Goal: Information Seeking & Learning: Learn about a topic

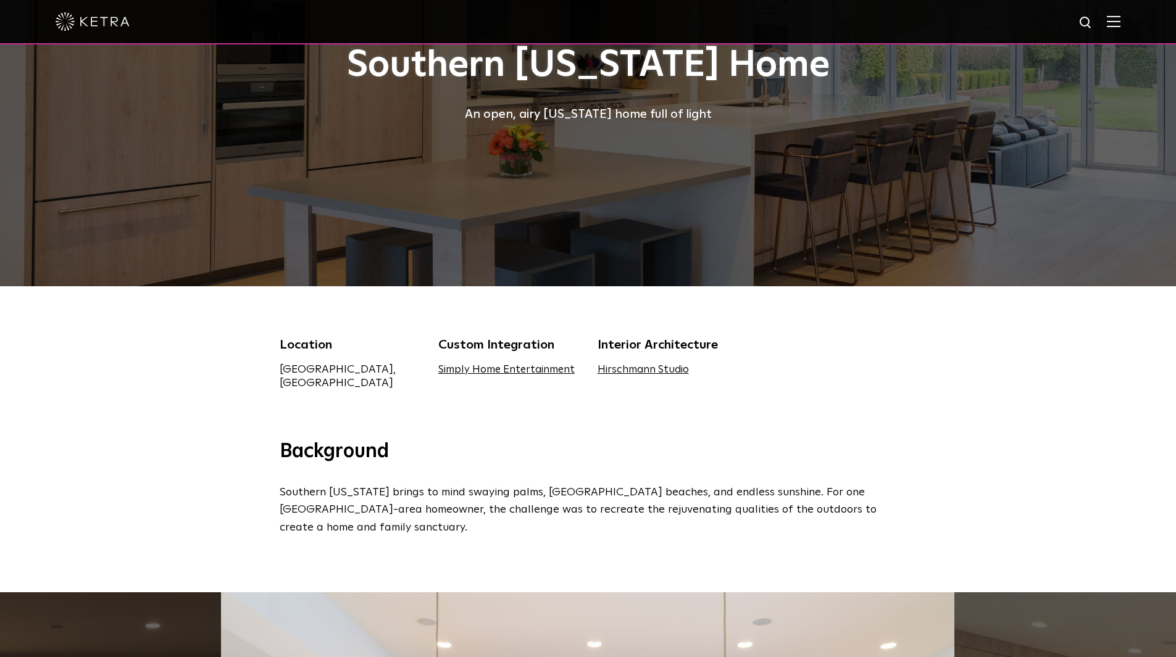
scroll to position [309, 0]
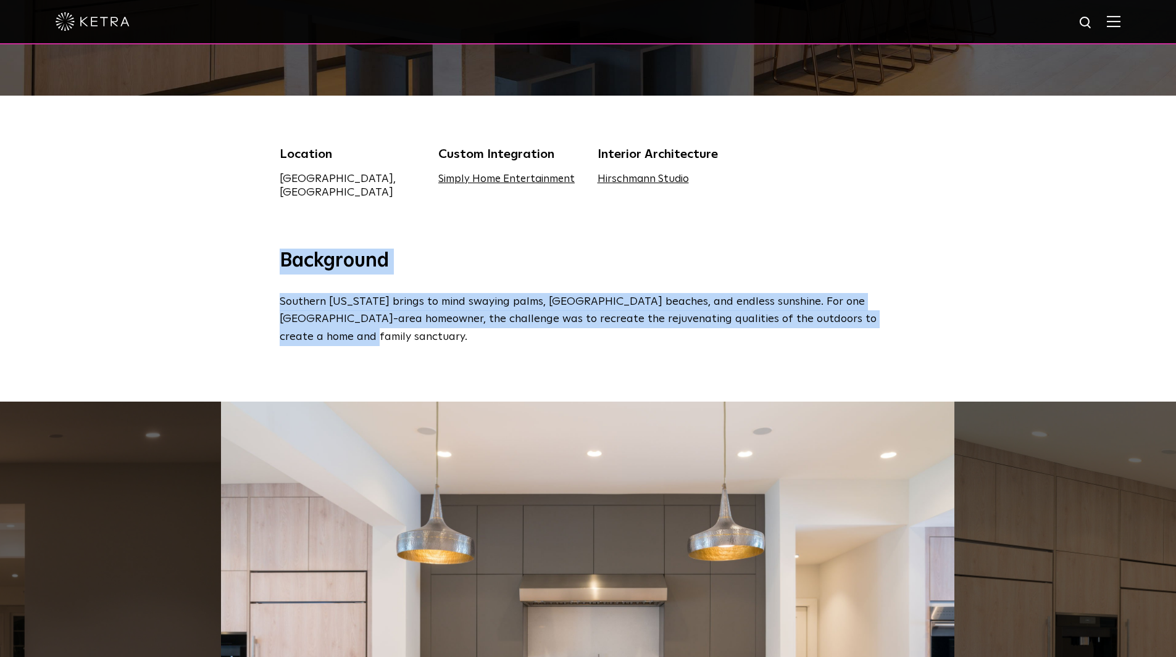
drag, startPoint x: 359, startPoint y: 332, endPoint x: 271, endPoint y: 256, distance: 116.0
click at [271, 256] on div "Background Southern California brings to mind swaying palms, breezy beaches, an…" at bounding box center [588, 298] width 642 height 98
copy div "Background Southern California brings to mind swaying palms, breezy beaches, an…"
click at [236, 319] on div "Background Southern California brings to mind swaying palms, breezy beaches, an…" at bounding box center [588, 325] width 1176 height 153
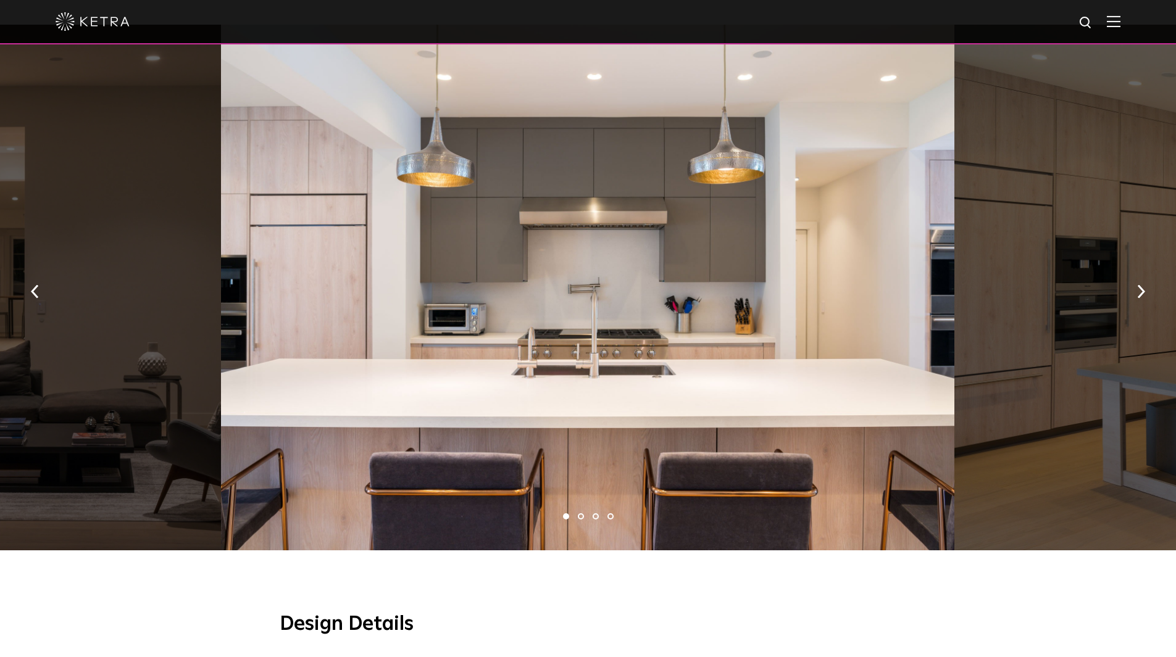
scroll to position [617, 0]
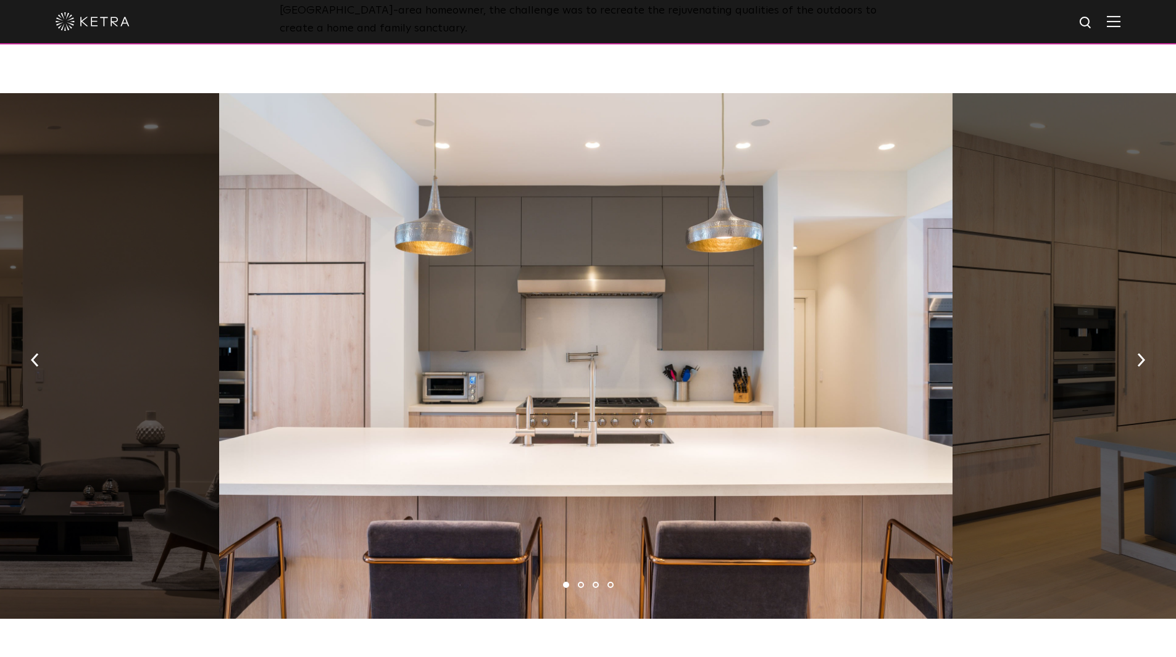
drag, startPoint x: 688, startPoint y: 380, endPoint x: 314, endPoint y: 382, distance: 373.5
click at [562, 388] on div at bounding box center [586, 356] width 734 height 526
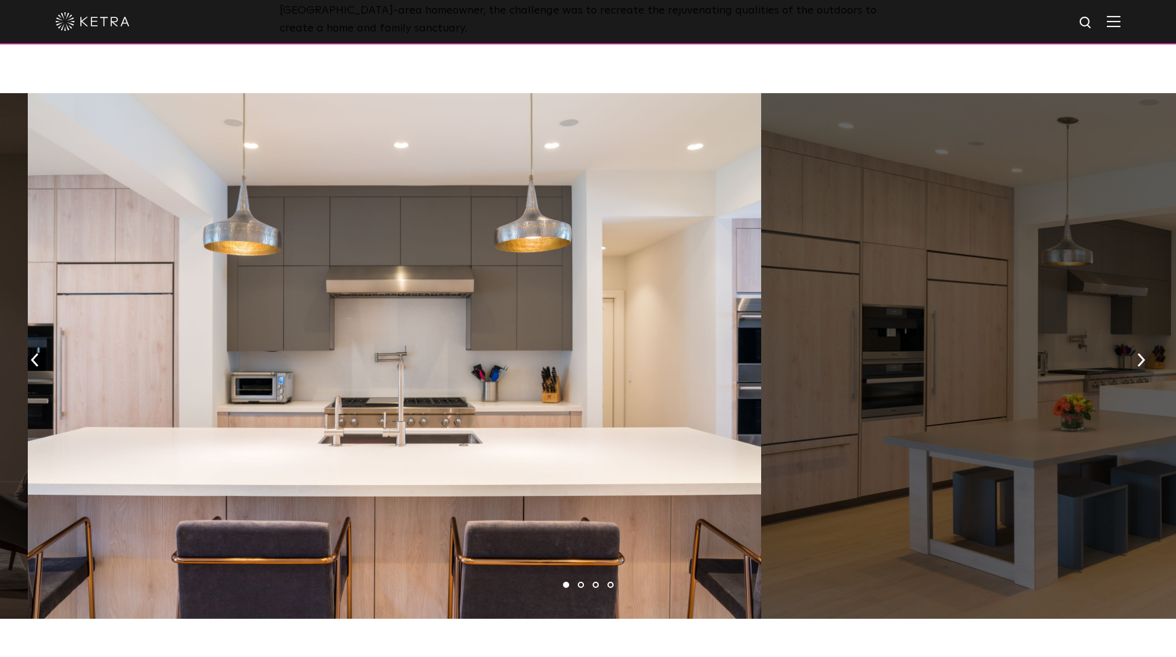
drag, startPoint x: 857, startPoint y: 394, endPoint x: 403, endPoint y: 360, distance: 455.0
click at [569, 382] on div at bounding box center [395, 356] width 734 height 526
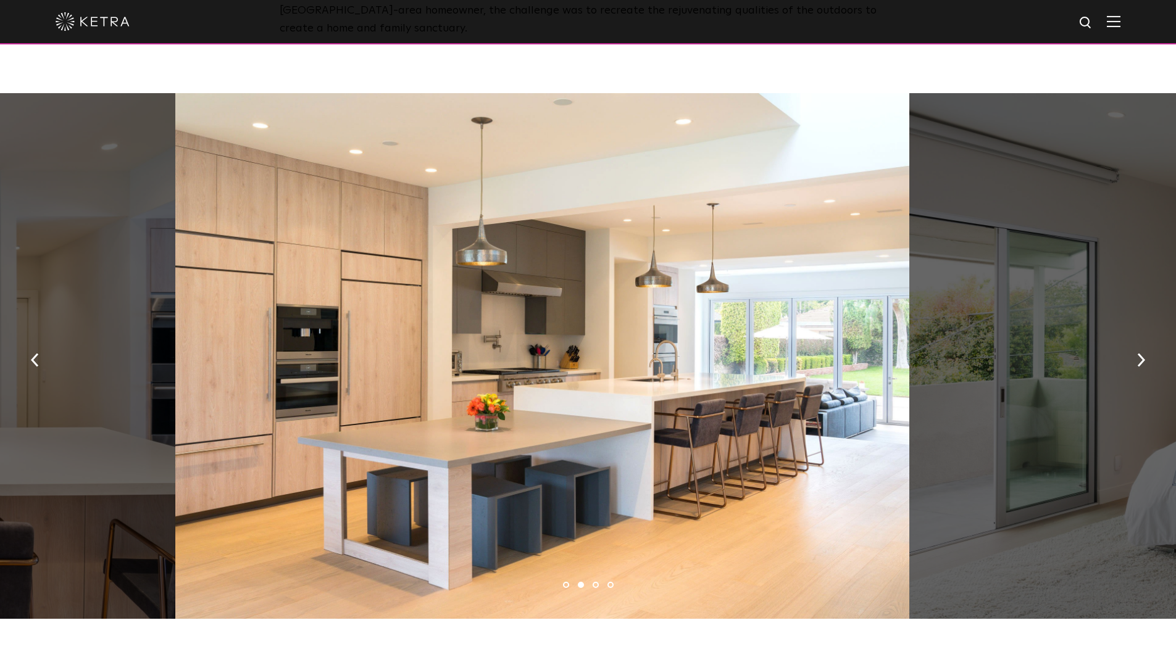
drag, startPoint x: 664, startPoint y: 375, endPoint x: 223, endPoint y: 350, distance: 440.9
click at [394, 359] on div at bounding box center [542, 356] width 734 height 526
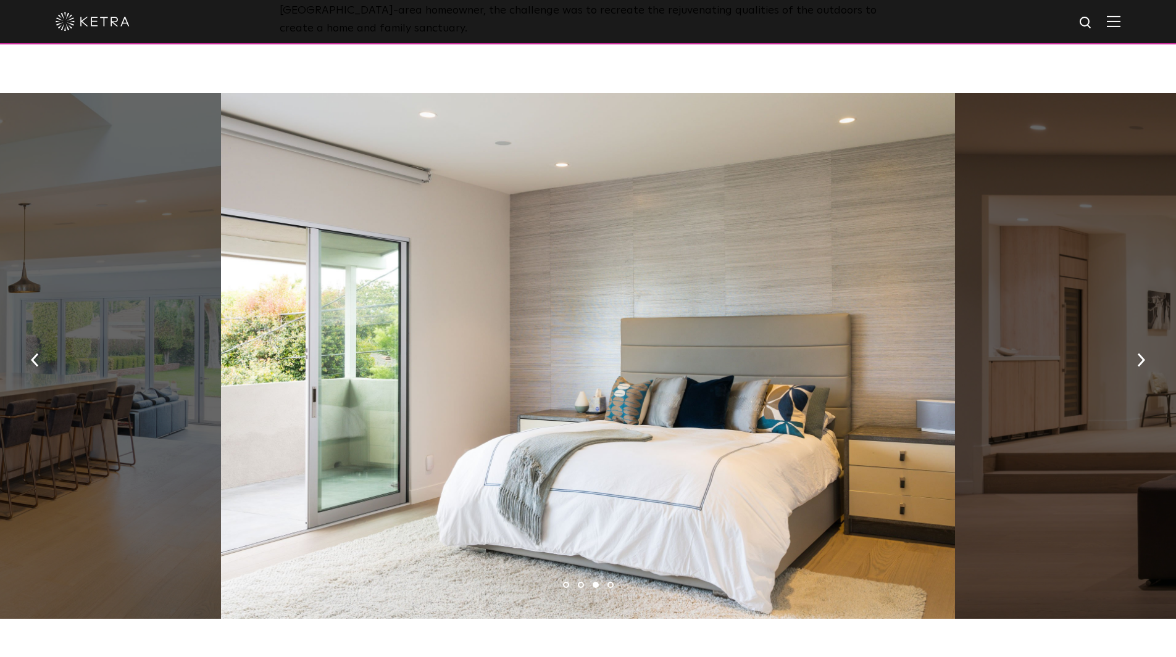
drag, startPoint x: 643, startPoint y: 348, endPoint x: 219, endPoint y: 326, distance: 424.7
click at [403, 341] on div at bounding box center [588, 356] width 734 height 526
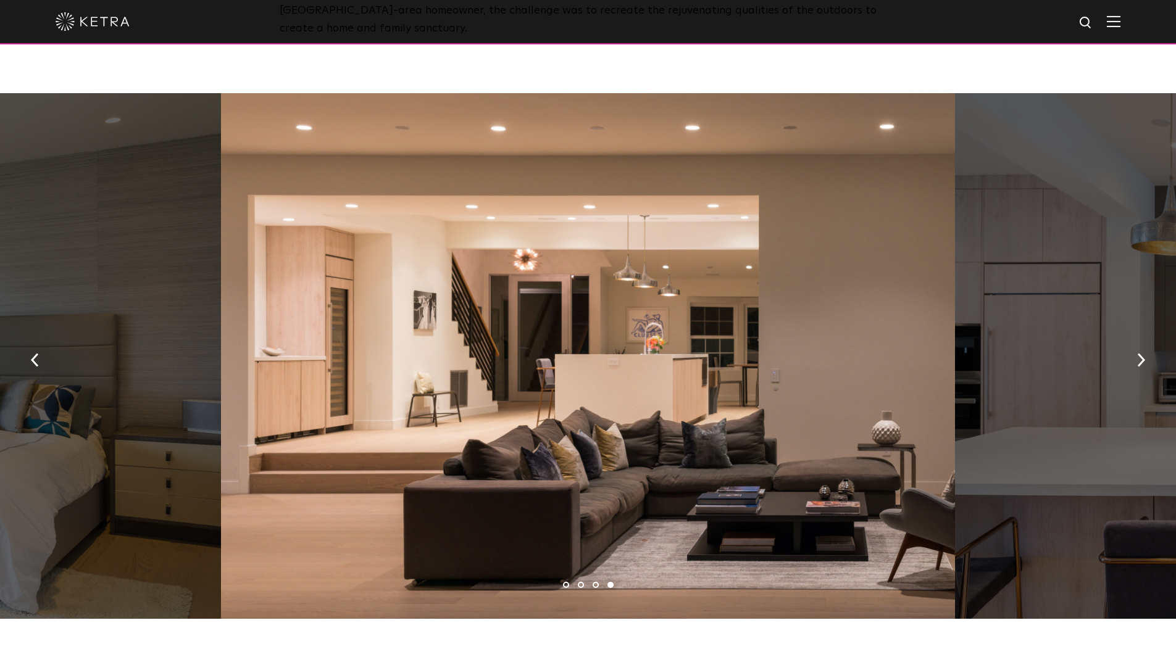
drag, startPoint x: 544, startPoint y: 369, endPoint x: 460, endPoint y: 356, distance: 84.9
click at [490, 364] on div at bounding box center [588, 356] width 734 height 526
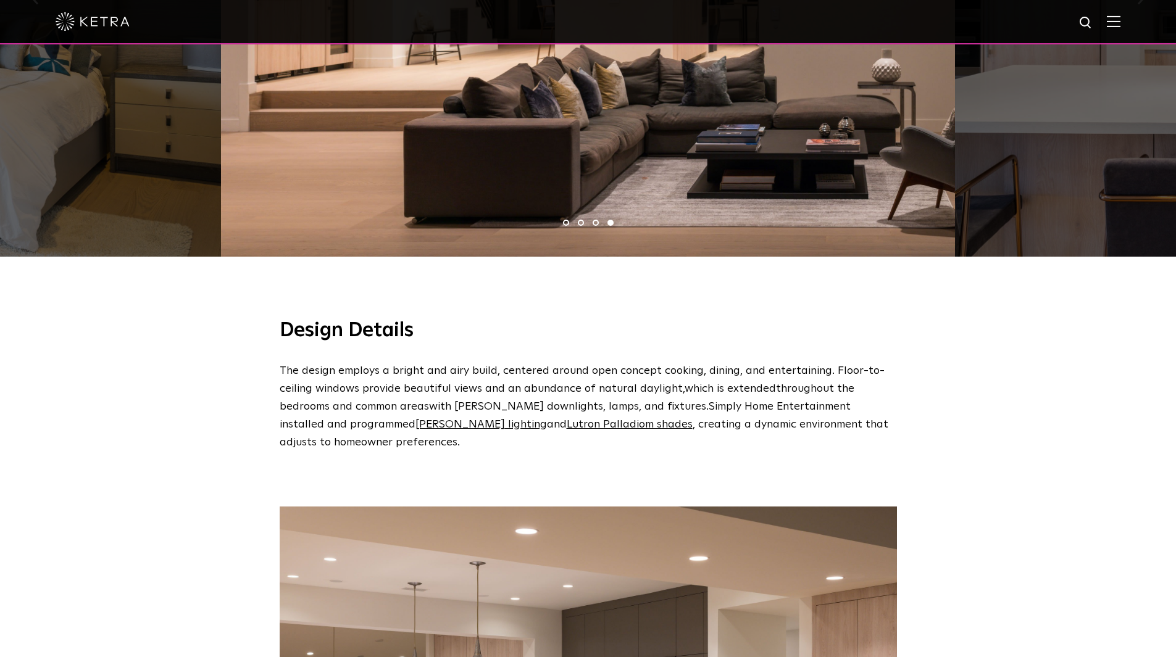
scroll to position [1050, 0]
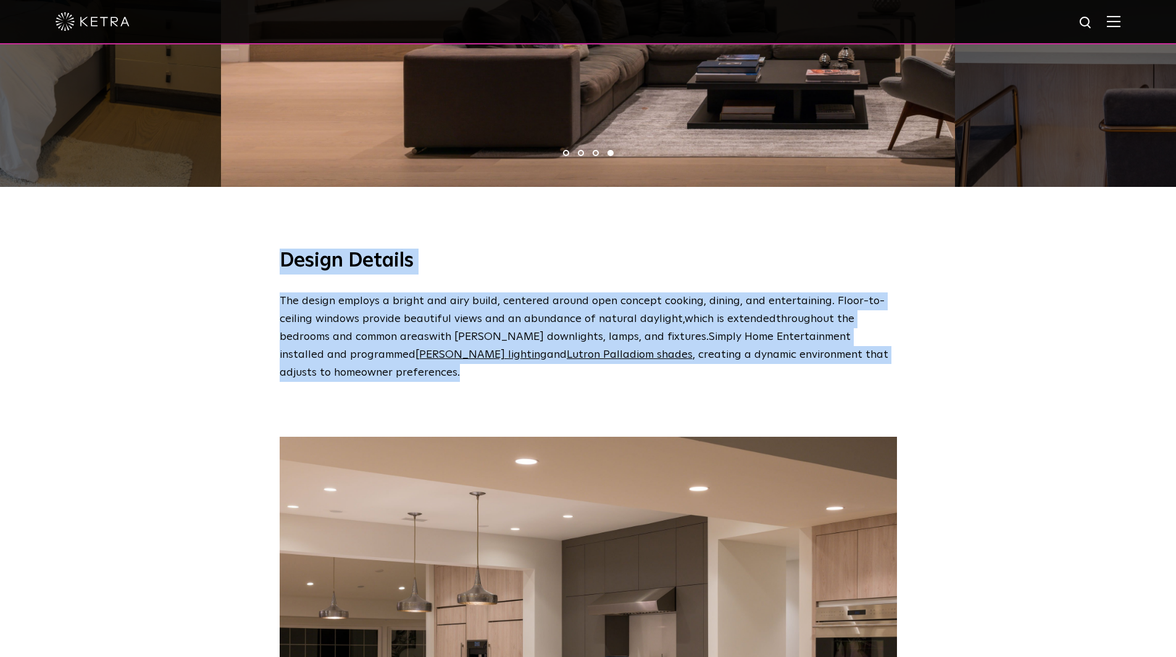
drag, startPoint x: 350, startPoint y: 367, endPoint x: 273, endPoint y: 256, distance: 135.8
click at [273, 256] on span "Southern California Home An open, airy California home full of light Location L…" at bounding box center [588, 432] width 1176 height 2964
click at [207, 332] on div "Design Details The design employs a bright and airy build, centered around open…" at bounding box center [588, 287] width 1176 height 189
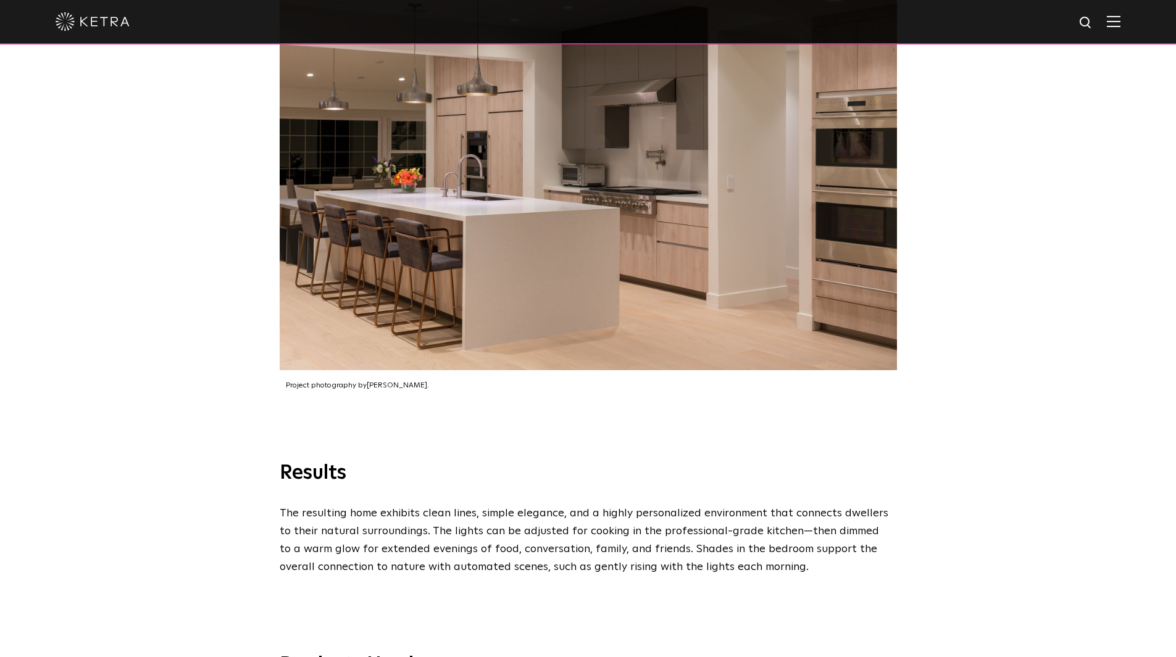
scroll to position [1667, 0]
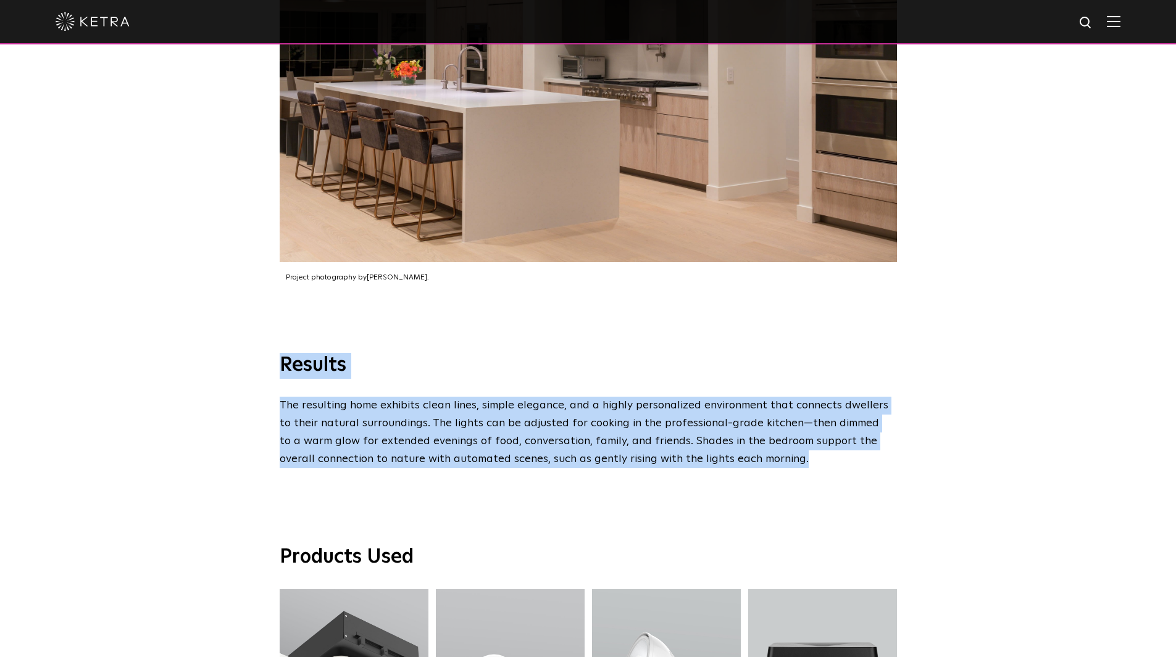
drag, startPoint x: 766, startPoint y: 444, endPoint x: 221, endPoint y: 339, distance: 555.1
click at [221, 353] on div "Results The resulting home exhibits clean lines, simple elegance, and a highly …" at bounding box center [588, 438] width 1176 height 171
copy div "Results The resulting home exhibits clean lines, simple elegance, and a highly …"
click at [240, 495] on div "Results The resulting home exhibits clean lines, simple elegance, and a highly …" at bounding box center [588, 438] width 1176 height 171
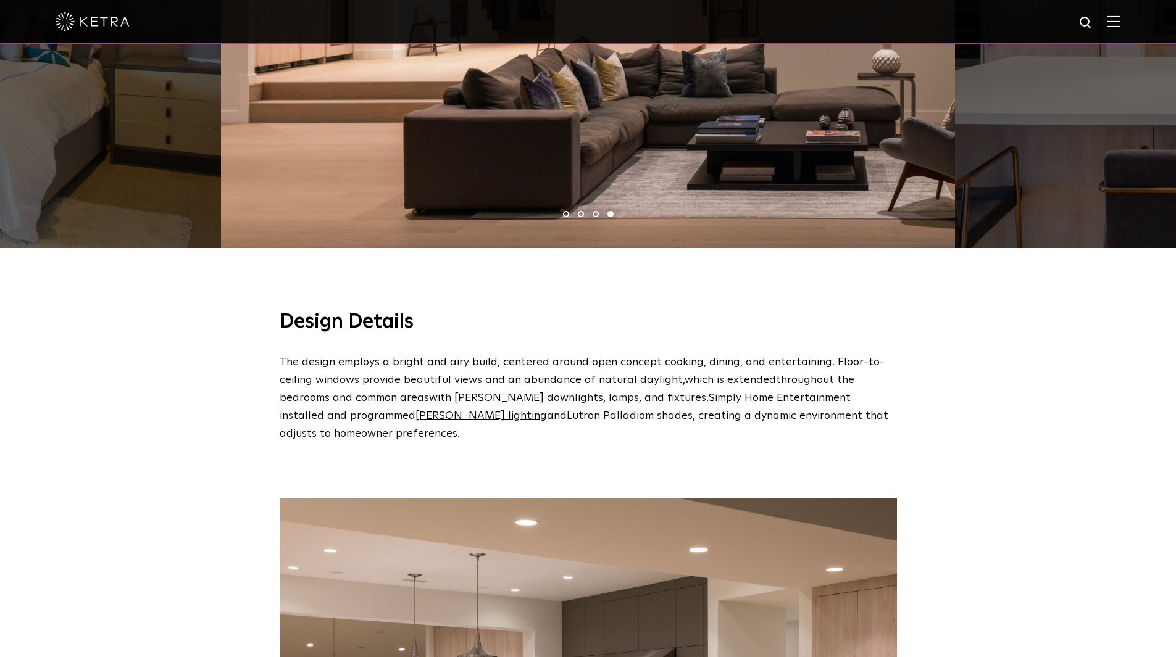
scroll to position [988, 0]
click at [415, 411] on link "Ketra lighting" at bounding box center [480, 416] width 131 height 11
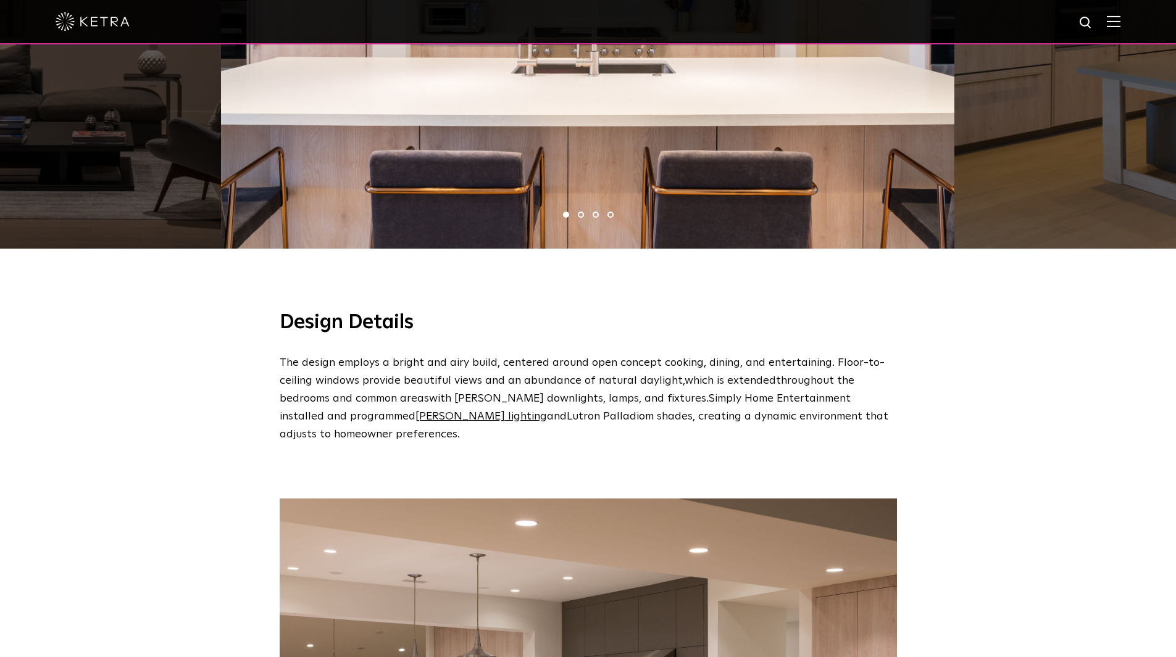
scroll to position [926, 0]
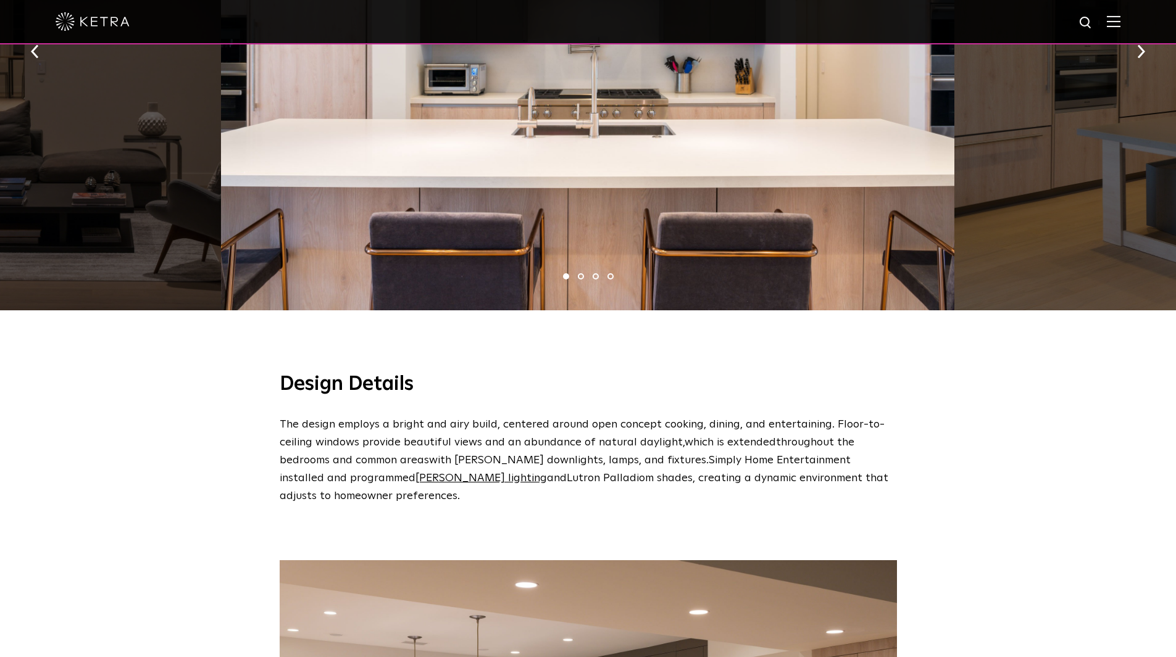
click at [567, 473] on link "Lutron Palladiom shades" at bounding box center [630, 478] width 126 height 11
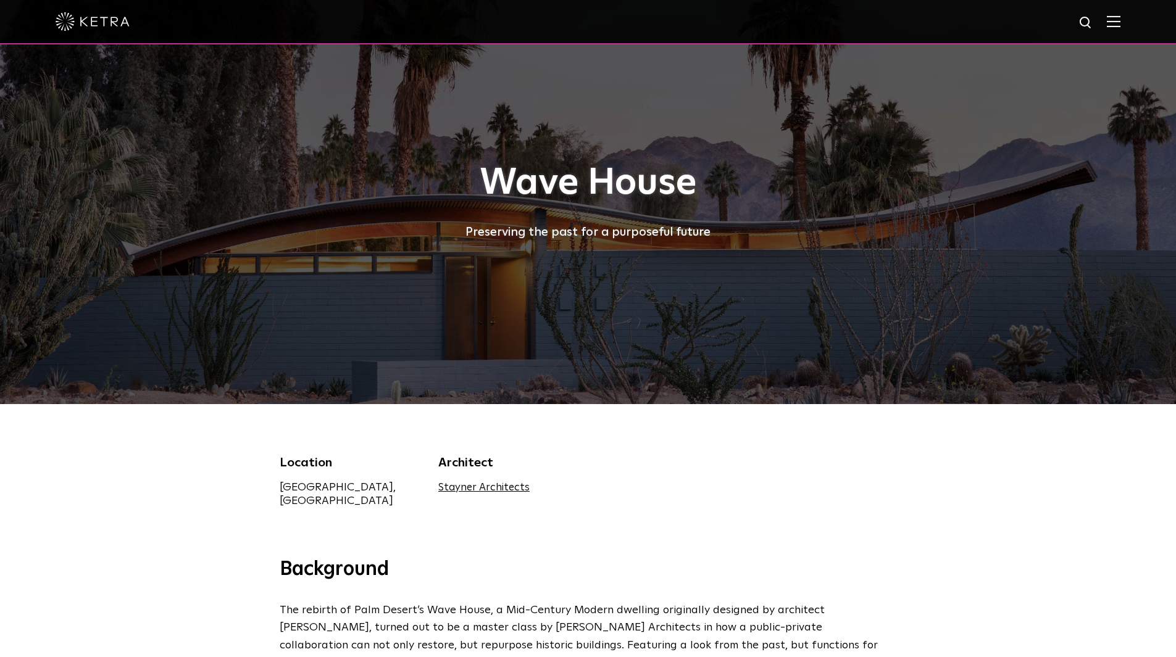
click at [475, 491] on link "Stayner Architects" at bounding box center [483, 488] width 91 height 10
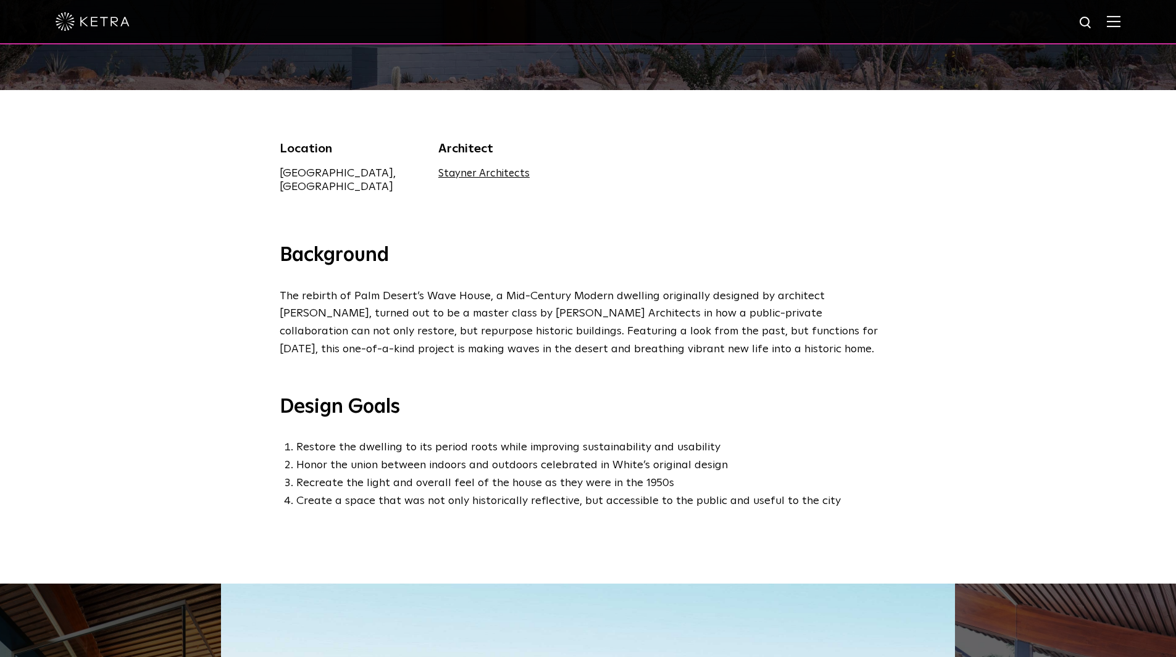
scroll to position [309, 0]
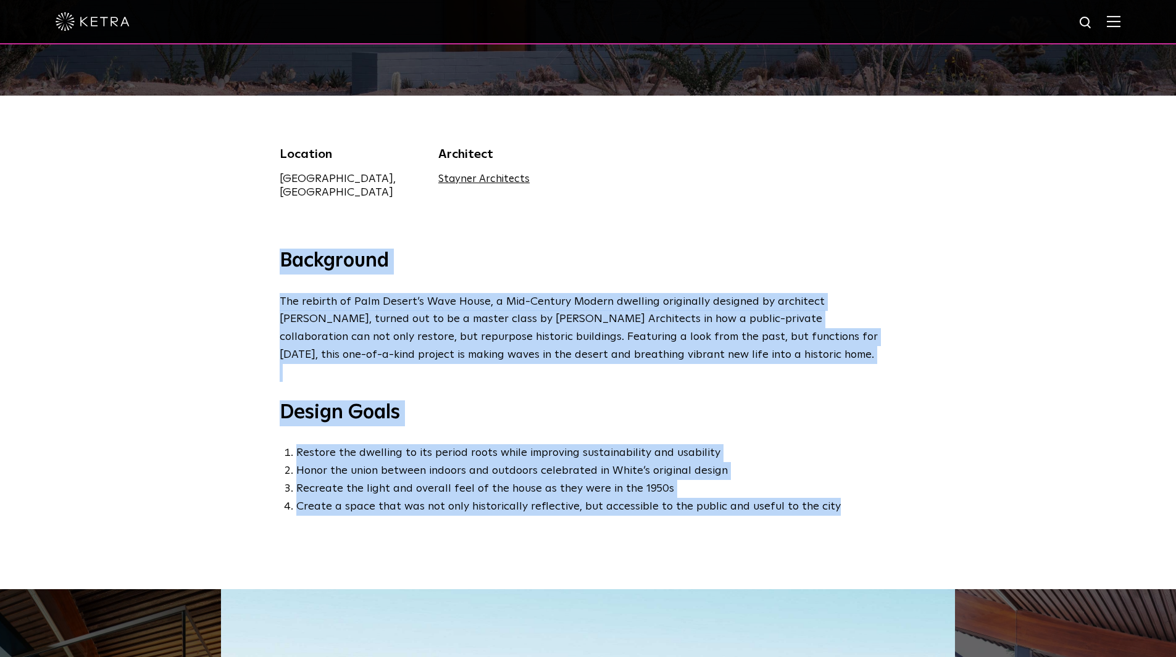
drag, startPoint x: 732, startPoint y: 474, endPoint x: 277, endPoint y: 243, distance: 509.9
click at [277, 249] on div "Background The rebirth of Palm Desert’s Wave House, a Mid-Century Modern dwelli…" at bounding box center [588, 382] width 642 height 267
copy div "Background The rebirth of Palm Desert’s Wave House, a Mid-Century Modern dwelli…"
click at [226, 368] on div "Background The rebirth of Palm Desert’s Wave House, a Mid-Century Modern dwelli…" at bounding box center [588, 419] width 1176 height 341
click at [229, 358] on div "Background The rebirth of Palm Desert’s Wave House, a Mid-Century Modern dwelli…" at bounding box center [588, 419] width 1176 height 341
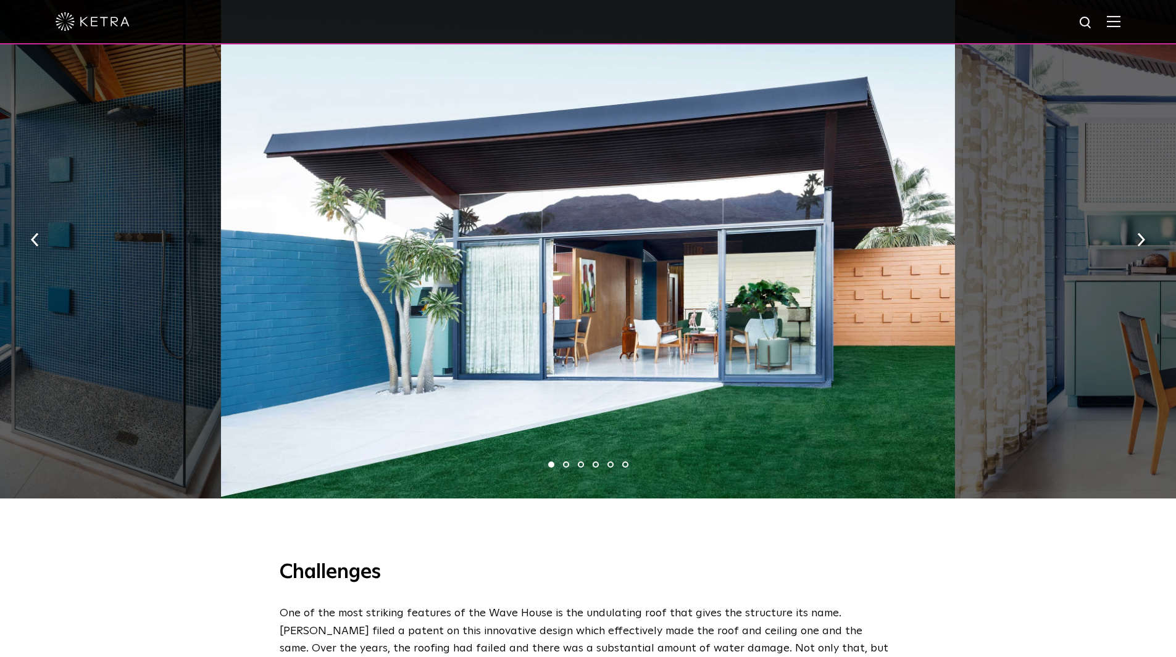
scroll to position [926, 0]
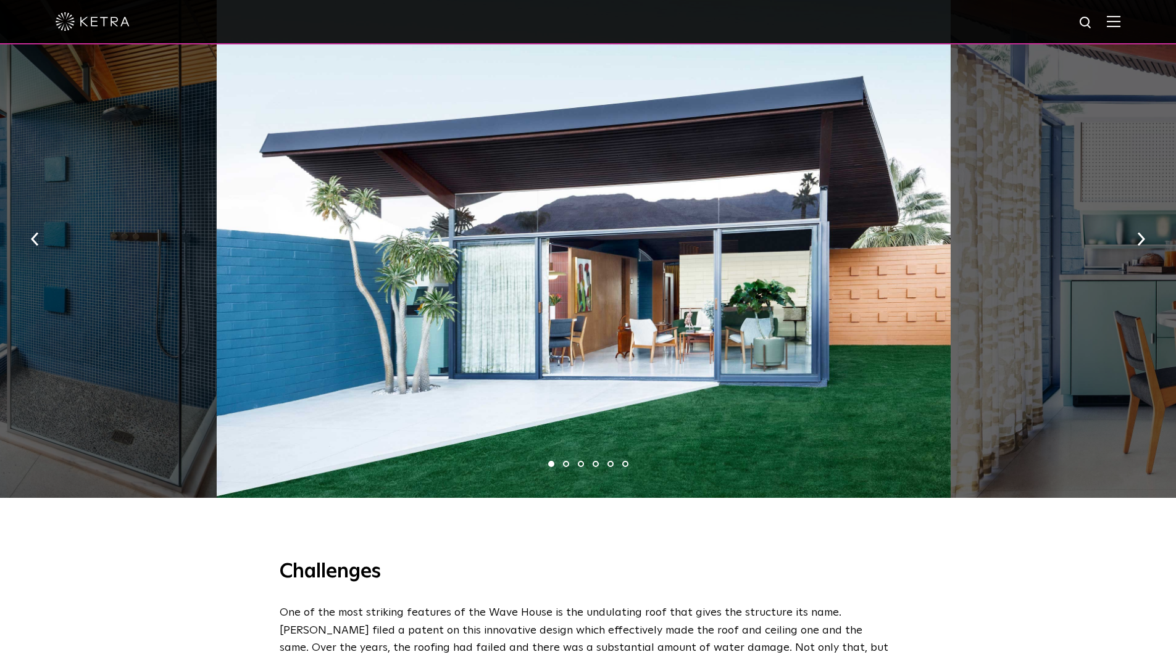
drag, startPoint x: 677, startPoint y: 388, endPoint x: 354, endPoint y: 355, distance: 324.5
click at [409, 362] on div at bounding box center [584, 235] width 734 height 526
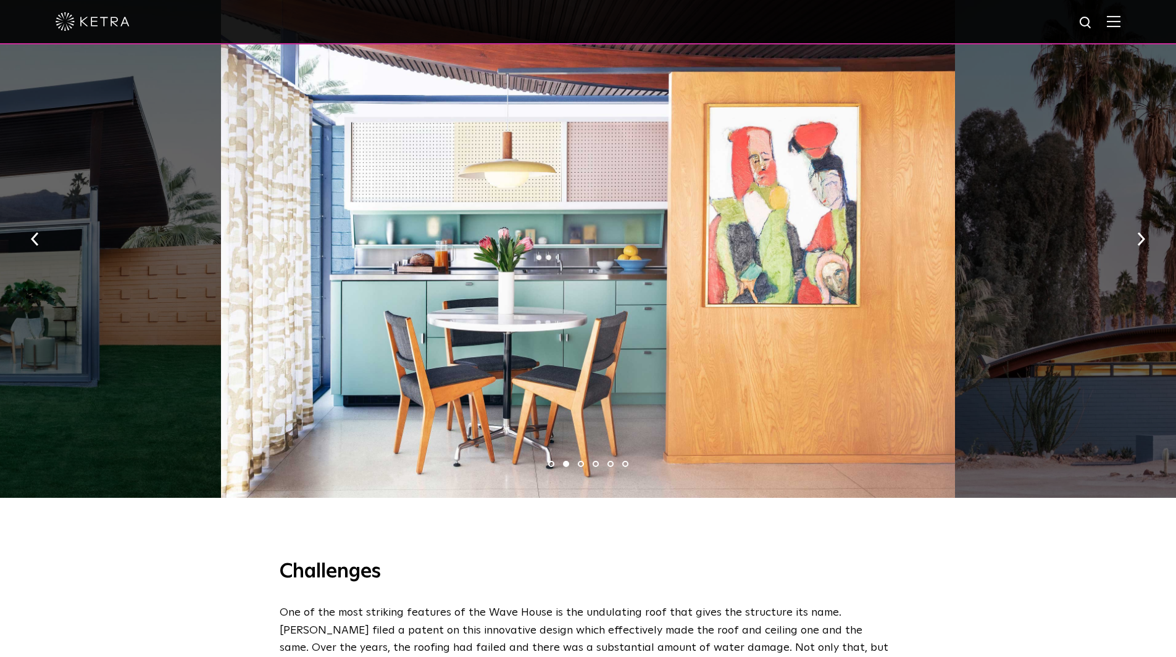
drag, startPoint x: 511, startPoint y: 353, endPoint x: 254, endPoint y: 336, distance: 257.9
click at [440, 343] on div at bounding box center [588, 235] width 734 height 526
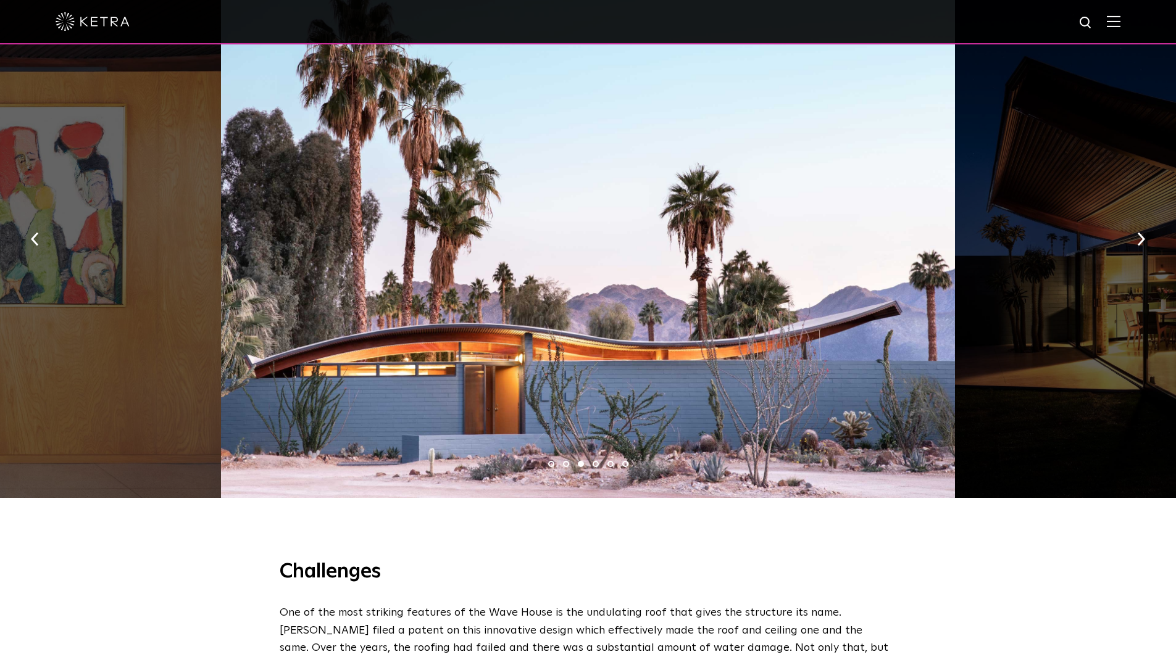
drag, startPoint x: 696, startPoint y: 373, endPoint x: 136, endPoint y: 322, distance: 562.2
click at [221, 328] on div at bounding box center [588, 235] width 734 height 526
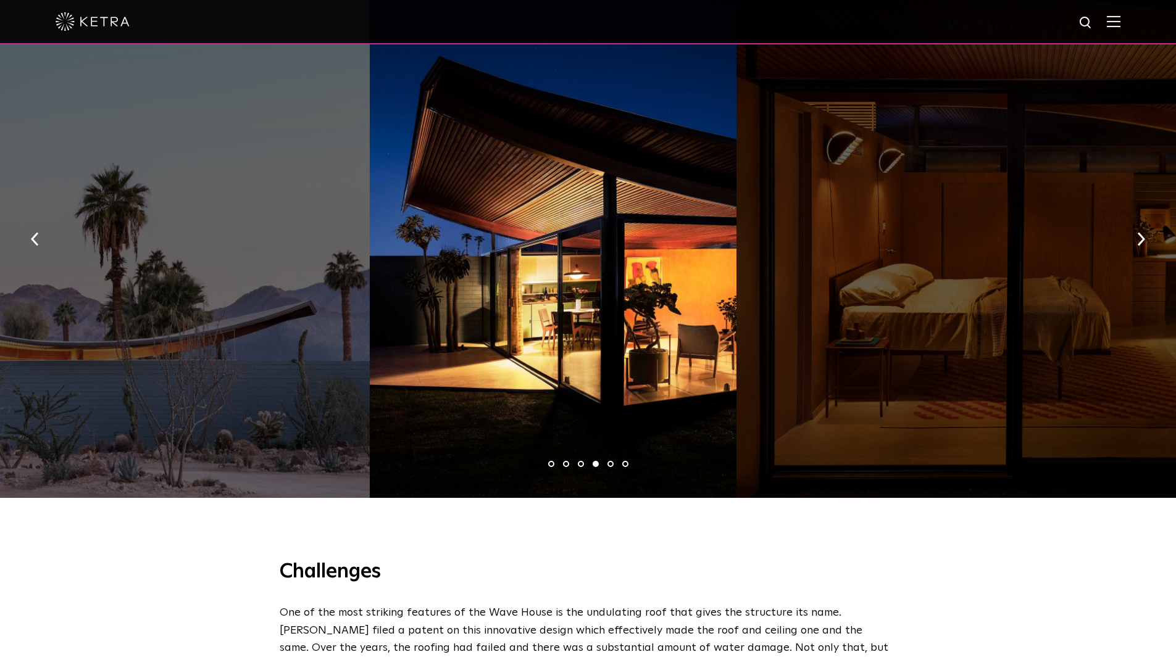
drag, startPoint x: 743, startPoint y: 316, endPoint x: 419, endPoint y: 309, distance: 324.8
click at [492, 309] on div at bounding box center [553, 235] width 367 height 526
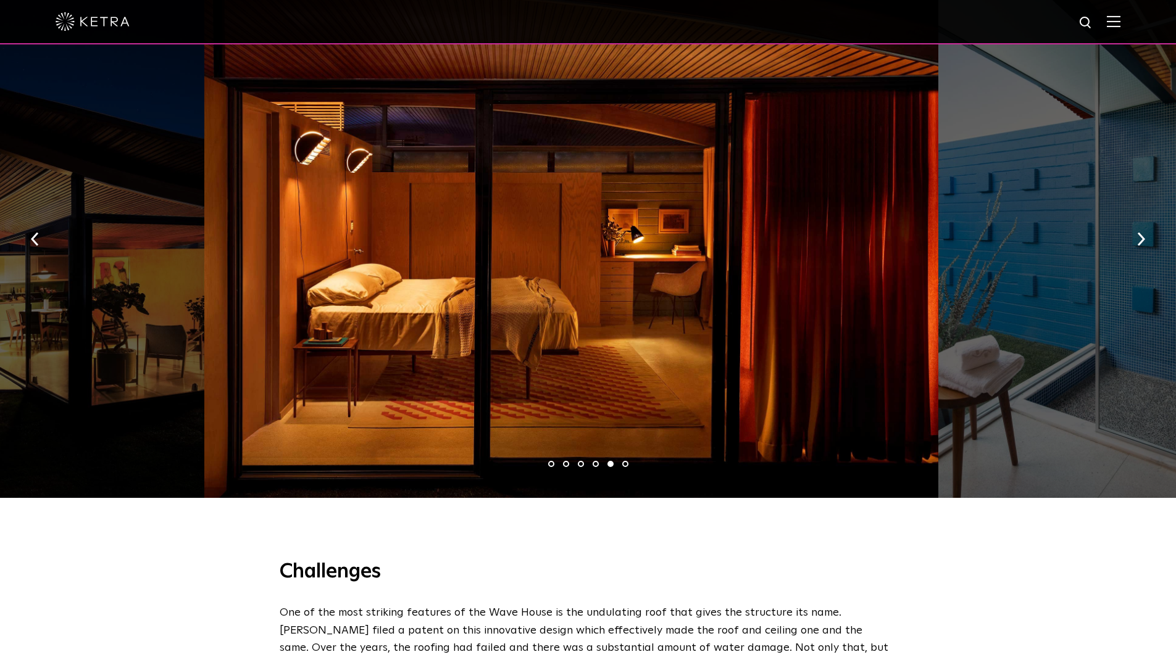
drag, startPoint x: 917, startPoint y: 338, endPoint x: 609, endPoint y: 343, distance: 307.5
click at [727, 347] on div at bounding box center [571, 235] width 734 height 526
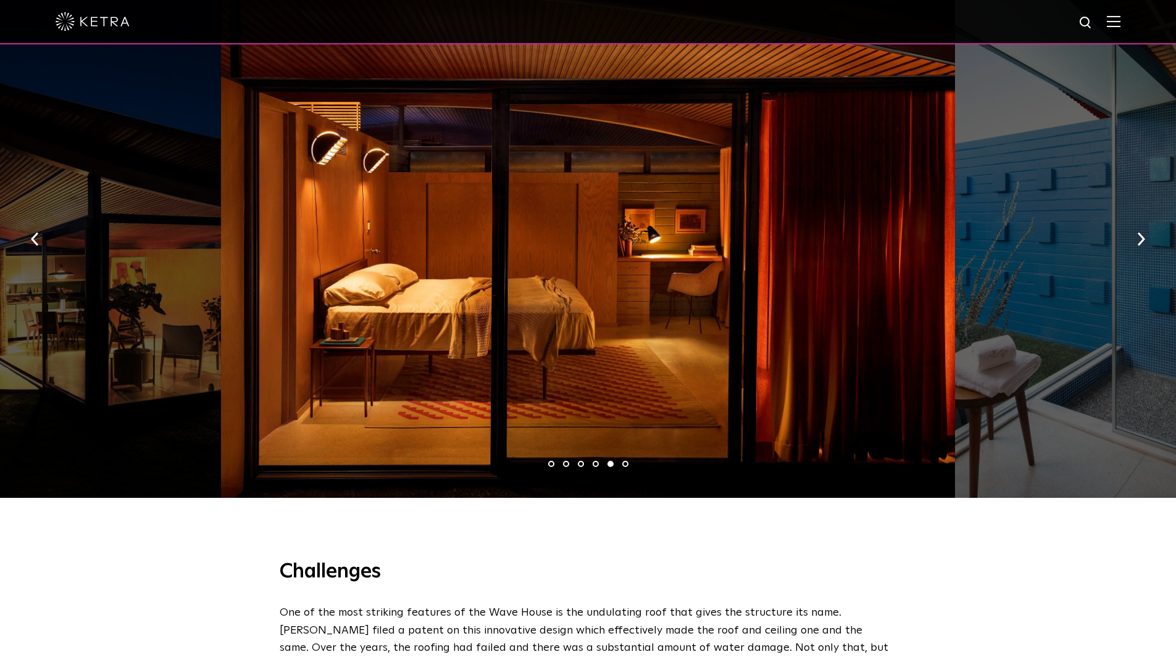
drag, startPoint x: 636, startPoint y: 306, endPoint x: 301, endPoint y: 276, distance: 337.1
click at [301, 276] on div at bounding box center [588, 235] width 734 height 526
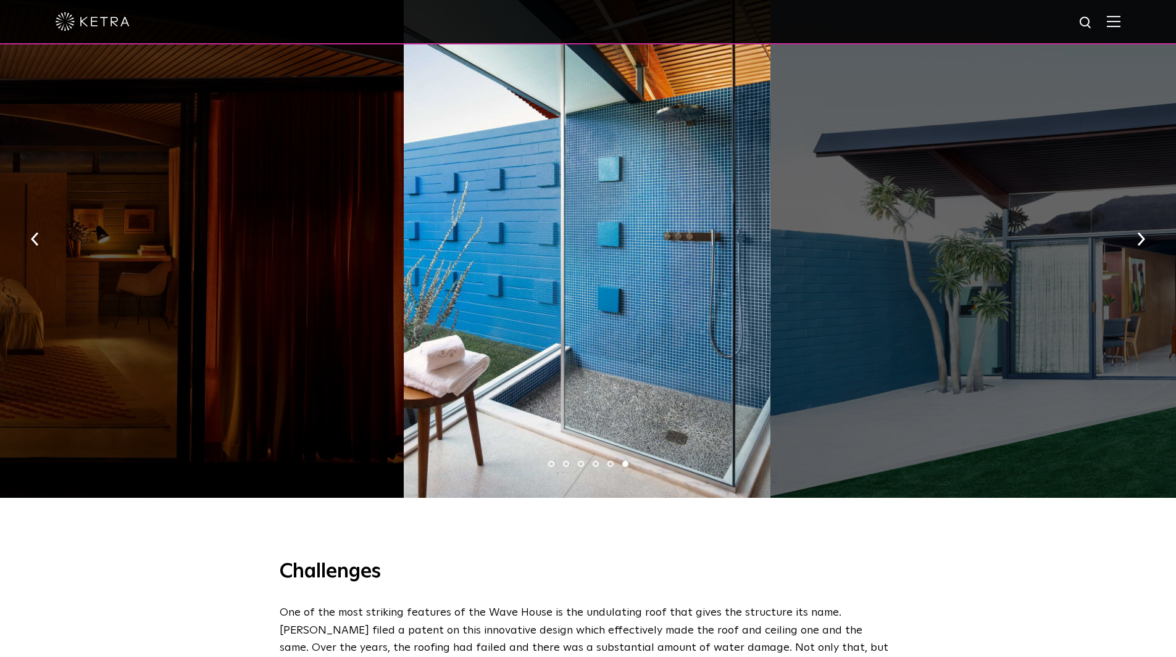
drag, startPoint x: 724, startPoint y: 306, endPoint x: 88, endPoint y: 242, distance: 638.5
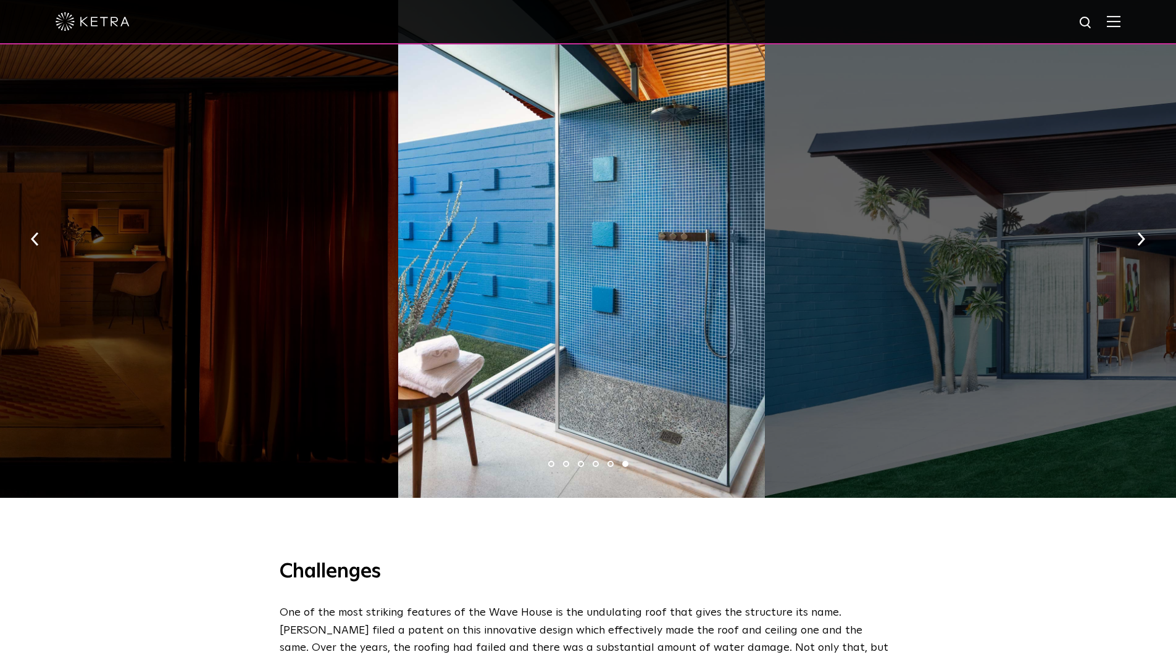
drag, startPoint x: 552, startPoint y: 268, endPoint x: 185, endPoint y: 224, distance: 369.3
click at [398, 229] on div at bounding box center [581, 235] width 367 height 526
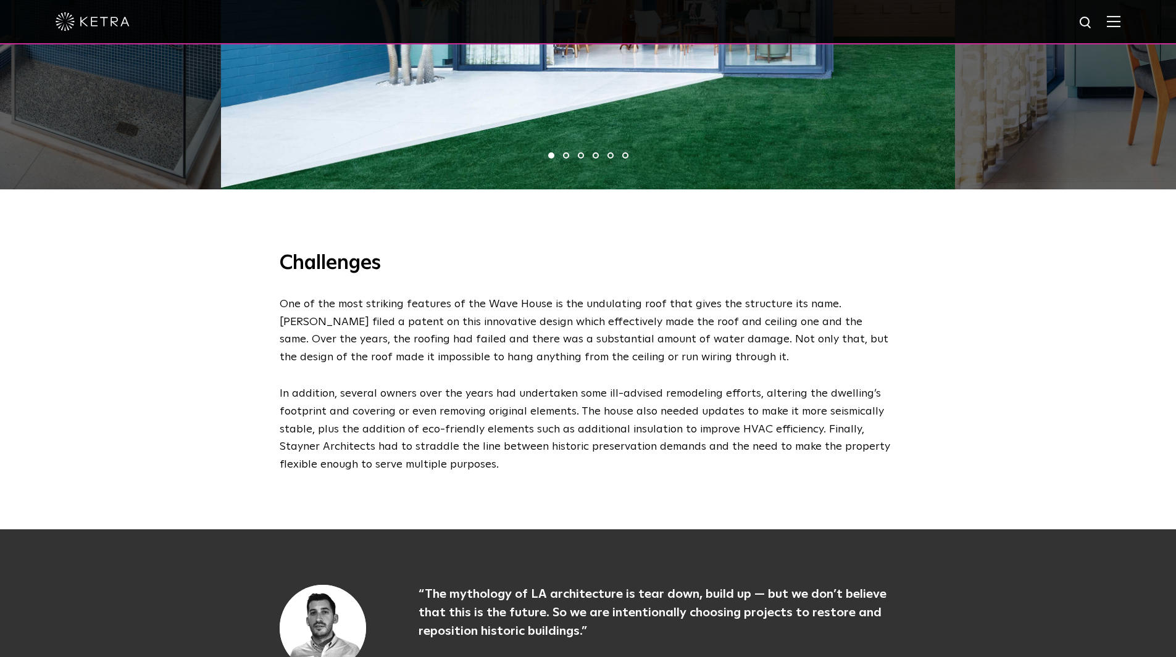
scroll to position [1358, 0]
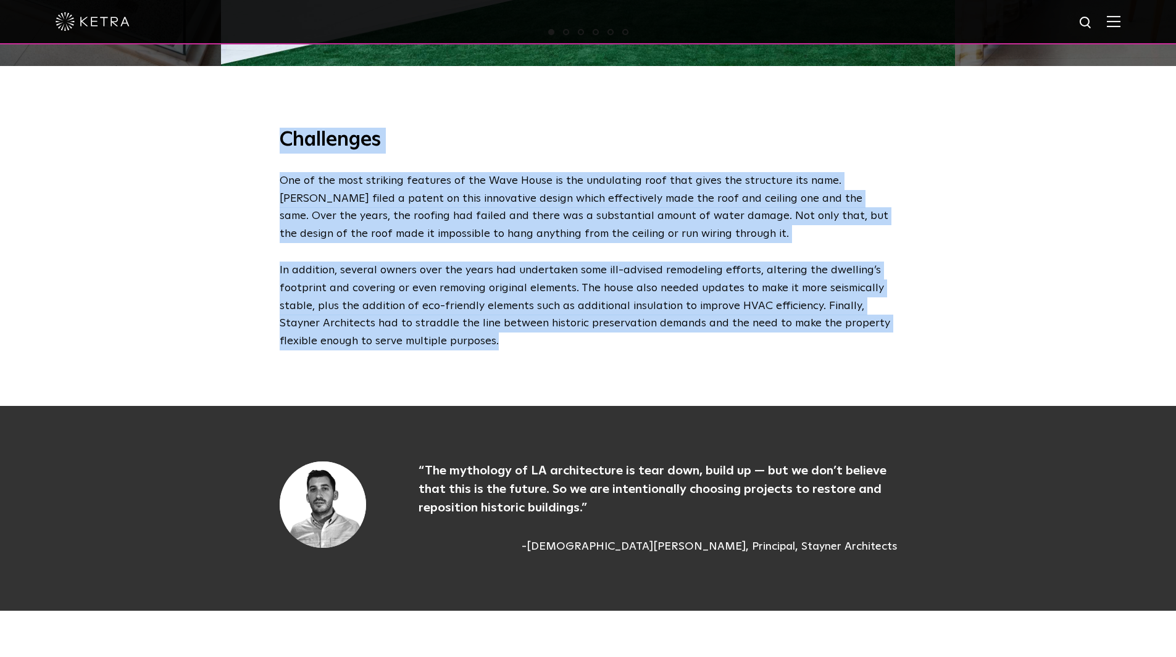
drag, startPoint x: 488, startPoint y: 337, endPoint x: 207, endPoint y: 122, distance: 353.5
click at [207, 122] on div "Challenges One of the most striking features of the Wave House is the undulatin…" at bounding box center [588, 239] width 1176 height 334
copy div "Challenges One of the most striking features of the Wave House is the undulatin…"
click at [167, 325] on div "Challenges One of the most striking features of the Wave House is the undulatin…" at bounding box center [588, 239] width 1176 height 334
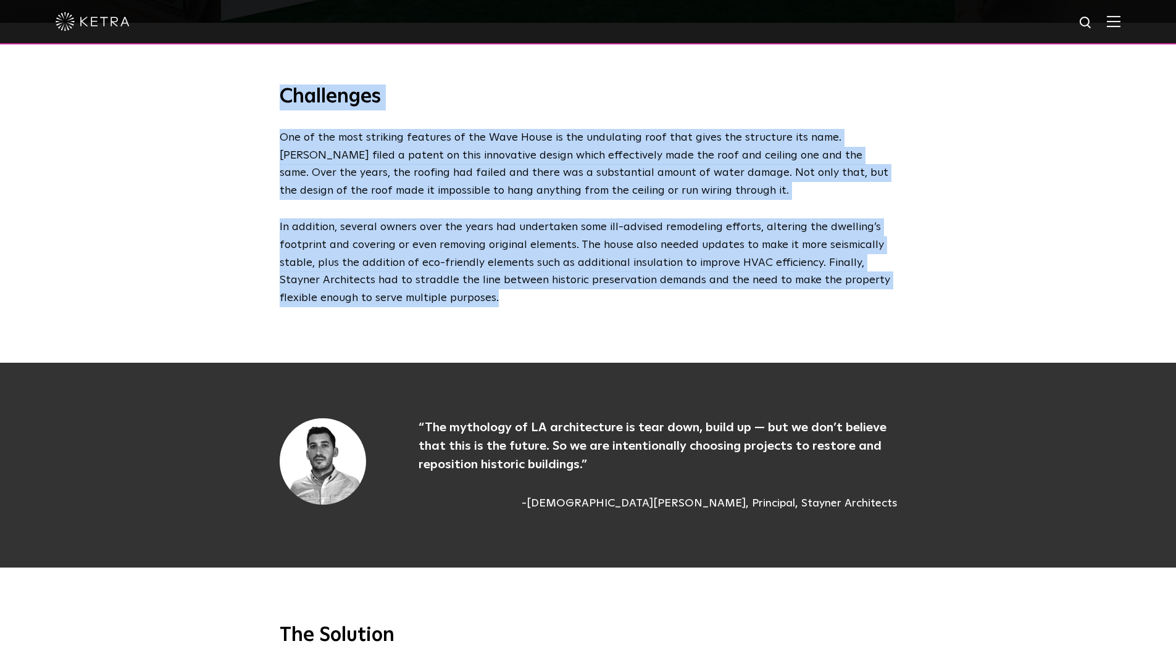
scroll to position [1543, 0]
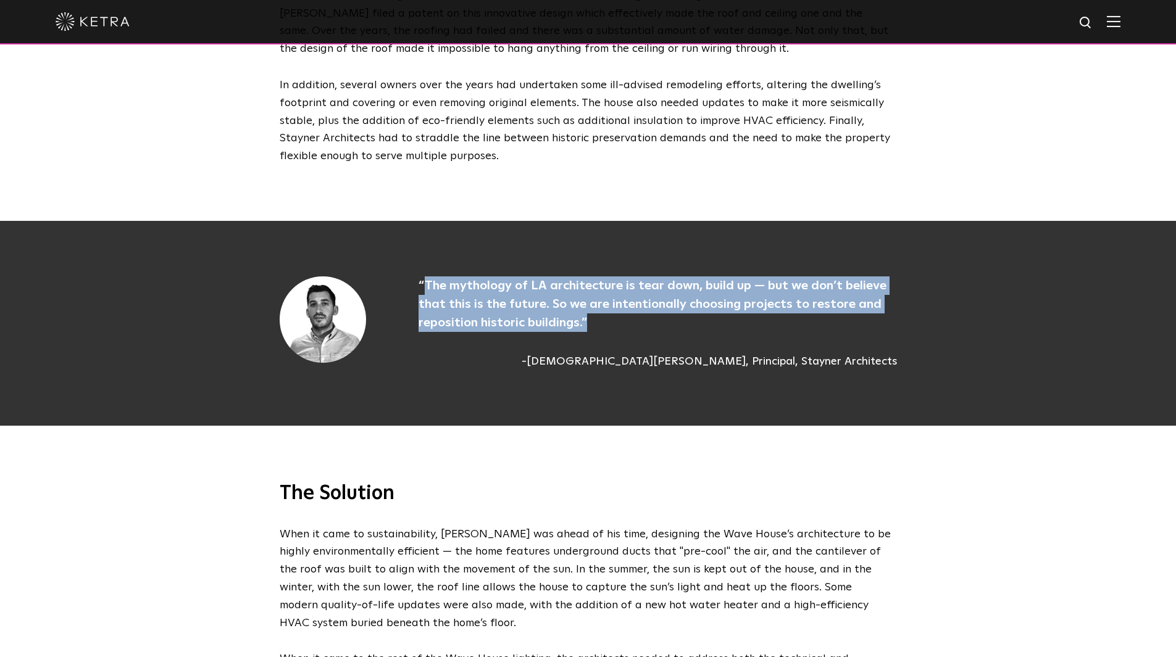
drag, startPoint x: 603, startPoint y: 315, endPoint x: 427, endPoint y: 265, distance: 182.7
click at [427, 277] on p "“The mythology of LA architecture is tear down, build up — but we don’t believe…" at bounding box center [658, 305] width 478 height 56
copy p "The mythology of LA architecture is tear down, build up — but we don’t believe …"
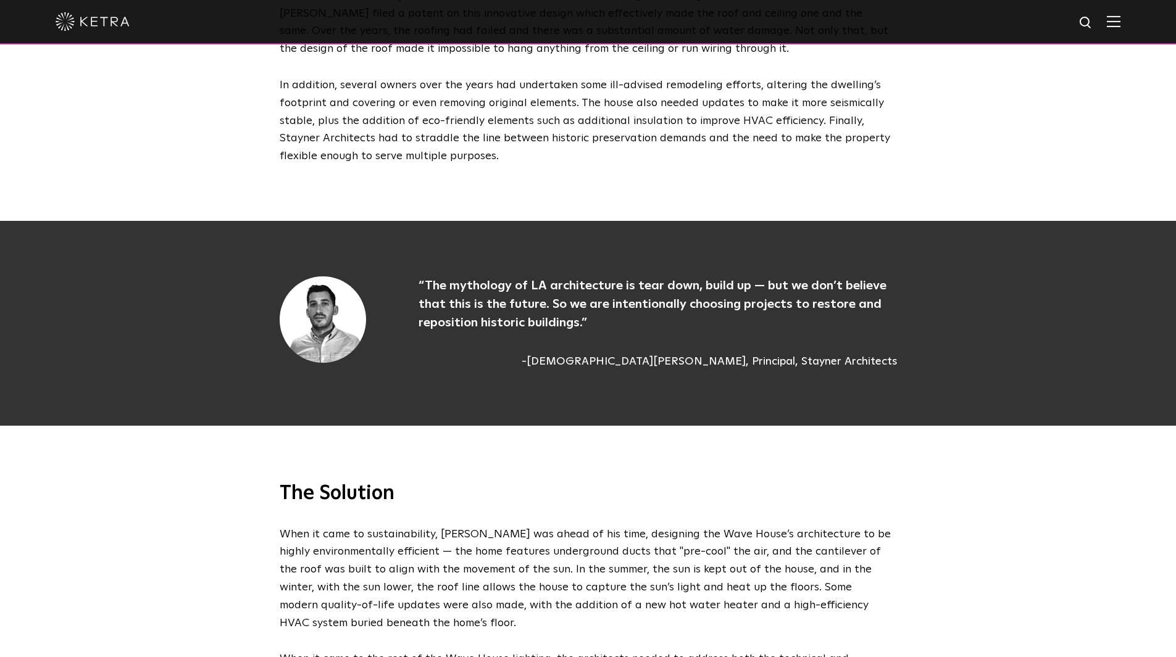
click at [375, 440] on div "The Solution When it came to sustainability, Walter S. White was ahead of his t…" at bounding box center [588, 602] width 1176 height 352
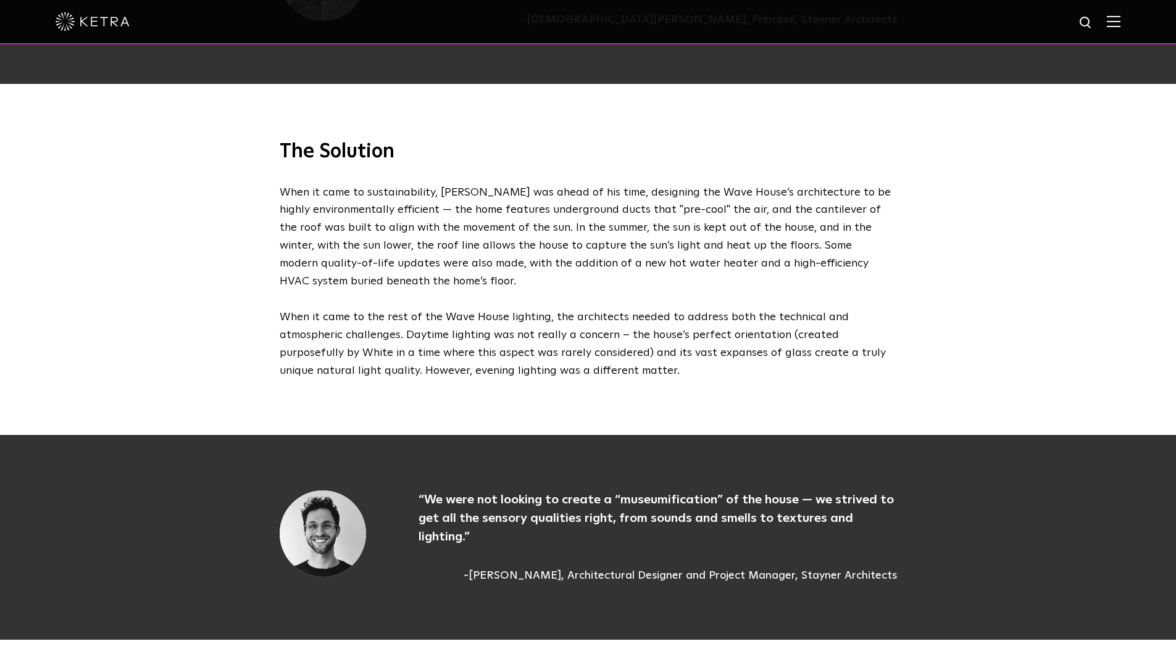
scroll to position [1914, 0]
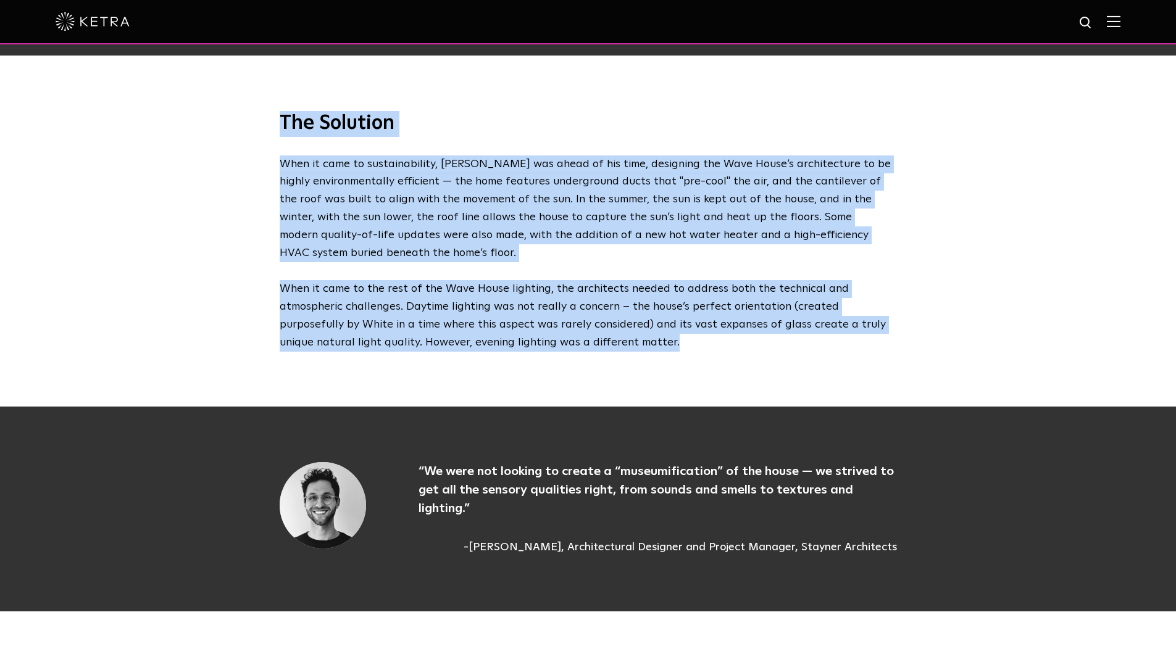
drag, startPoint x: 644, startPoint y: 327, endPoint x: 254, endPoint y: 89, distance: 456.3
click at [254, 89] on div "The Solution When it came to sustainability, Walter S. White was ahead of his t…" at bounding box center [588, 232] width 1176 height 352
copy div "The Solution When it came to sustainability, Walter S. White was ahead of his t…"
click at [198, 207] on div "The Solution When it came to sustainability, Walter S. White was ahead of his t…" at bounding box center [588, 232] width 1176 height 352
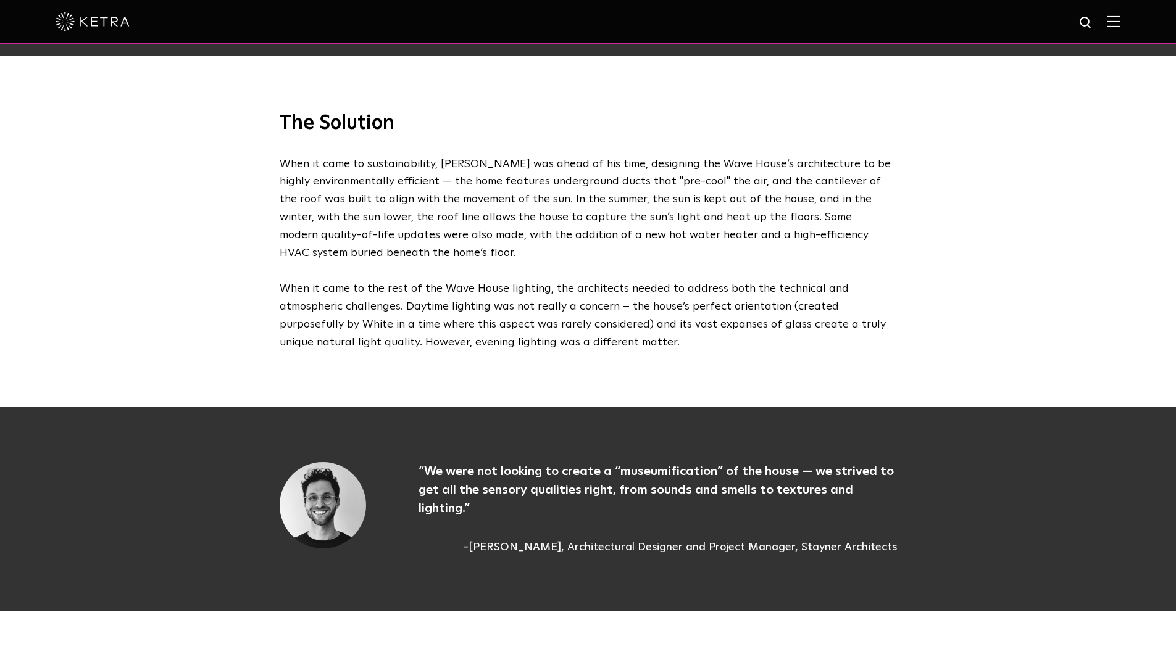
click at [184, 277] on div "The Solution When it came to sustainability, Walter S. White was ahead of his t…" at bounding box center [588, 232] width 1176 height 352
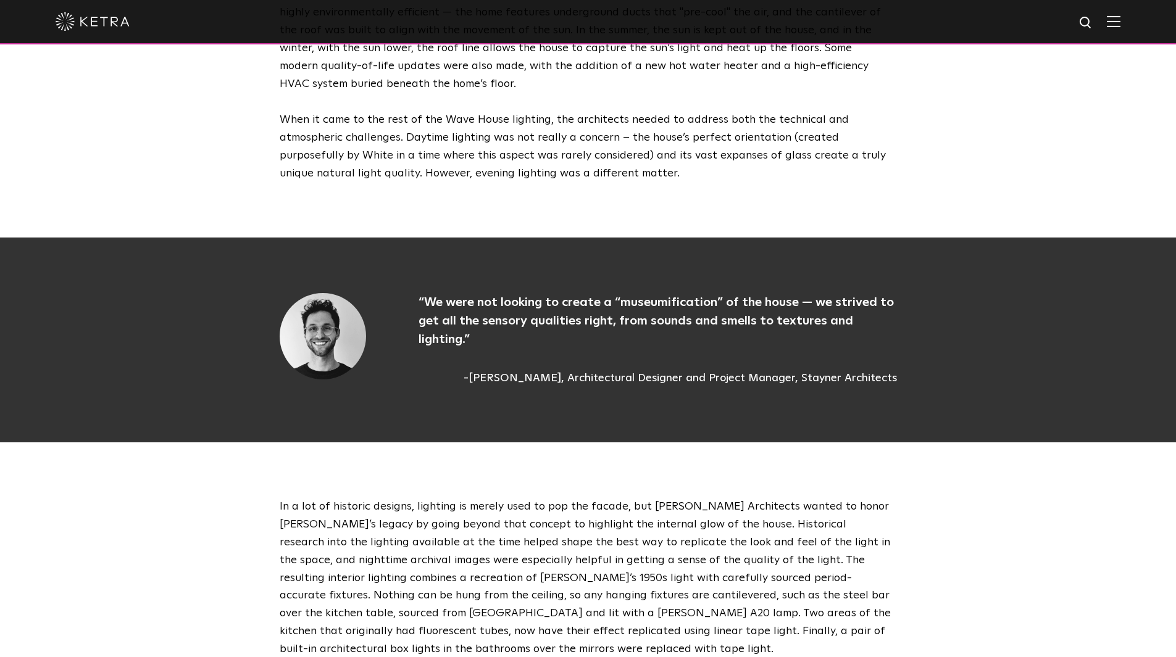
scroll to position [2099, 0]
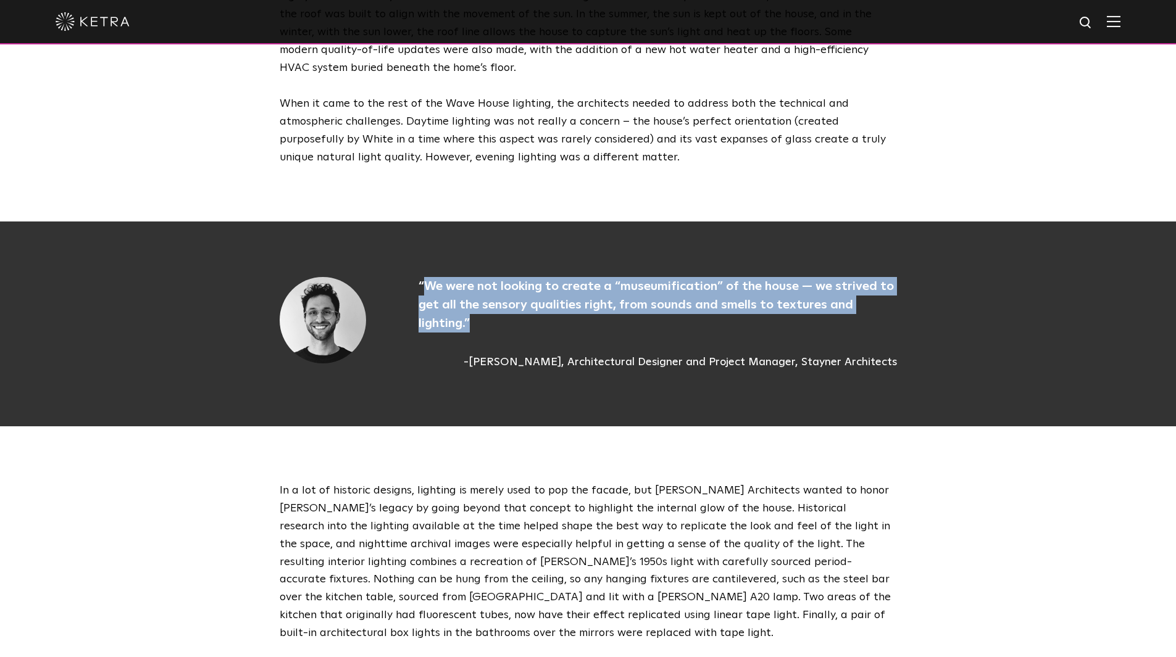
drag, startPoint x: 488, startPoint y: 313, endPoint x: 425, endPoint y: 272, distance: 75.3
click at [425, 277] on p "“We were not looking to create a “museumification” of the house — we strived to…" at bounding box center [658, 305] width 478 height 56
copy p "We were not looking to create a “museumification” of the house — we strived to …"
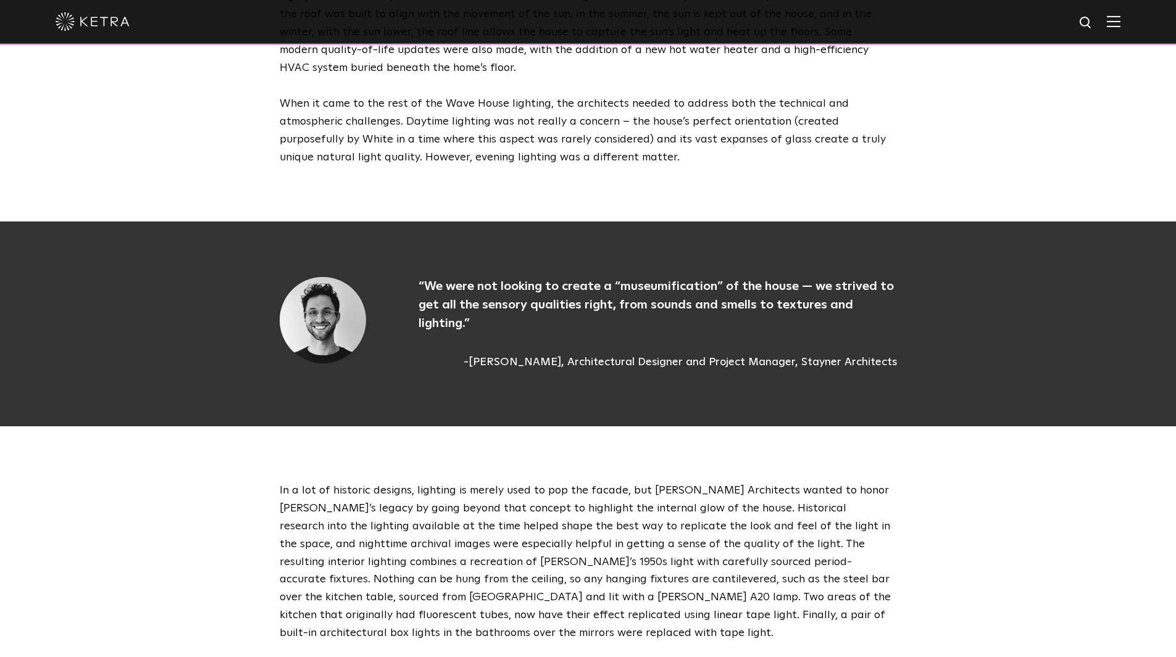
click at [203, 465] on div "In a lot of historic designs, lighting is merely used to pop the facade, but St…" at bounding box center [588, 625] width 1176 height 396
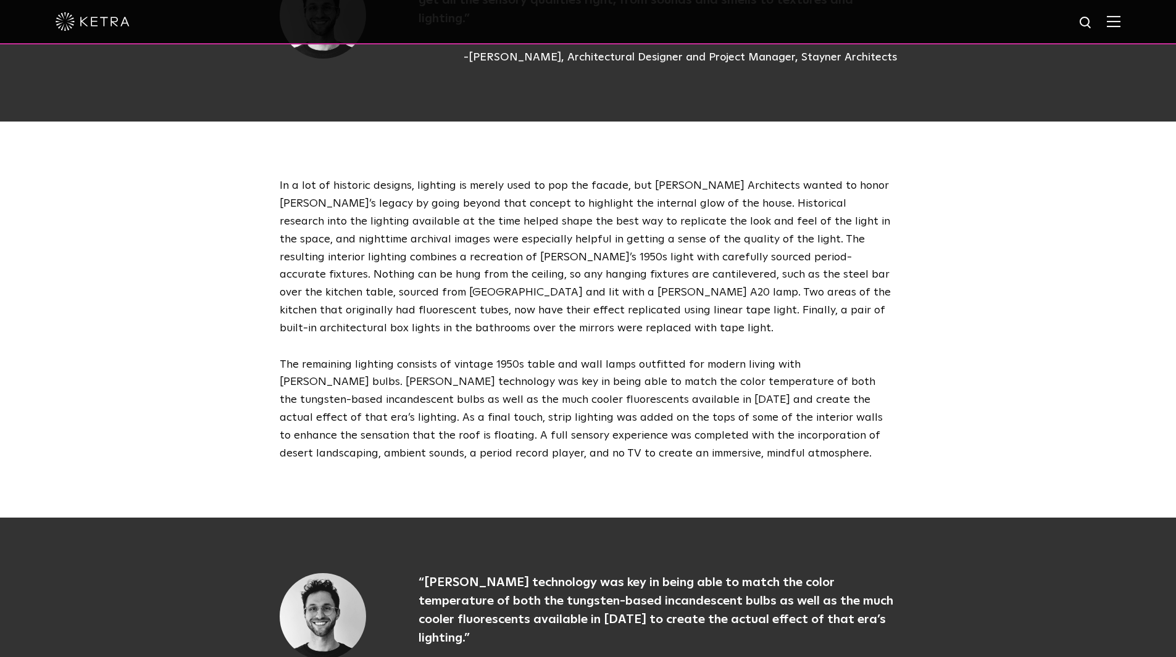
scroll to position [2408, 0]
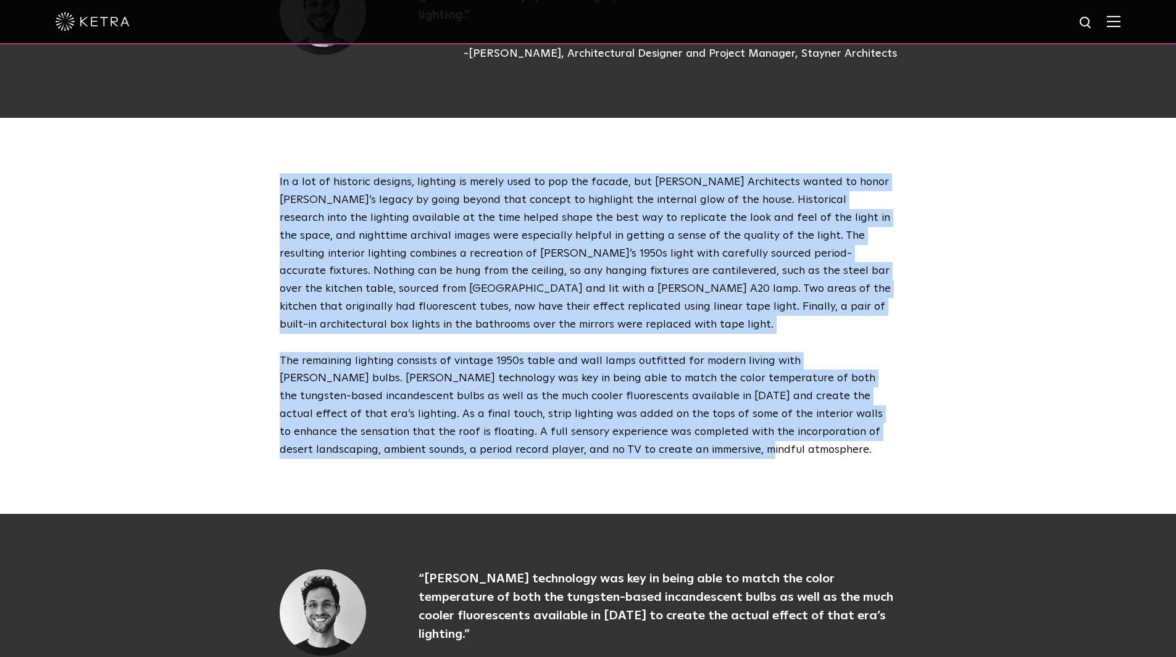
drag, startPoint x: 590, startPoint y: 438, endPoint x: 273, endPoint y: 160, distance: 421.7
click at [273, 173] on div "In a lot of historic designs, lighting is merely used to pop the facade, but St…" at bounding box center [588, 315] width 642 height 285
copy div "In a lot of historic designs, lighting is merely used to pop the facade, but St…"
click at [211, 384] on div "In a lot of historic designs, lighting is merely used to pop the facade, but St…" at bounding box center [588, 316] width 1176 height 396
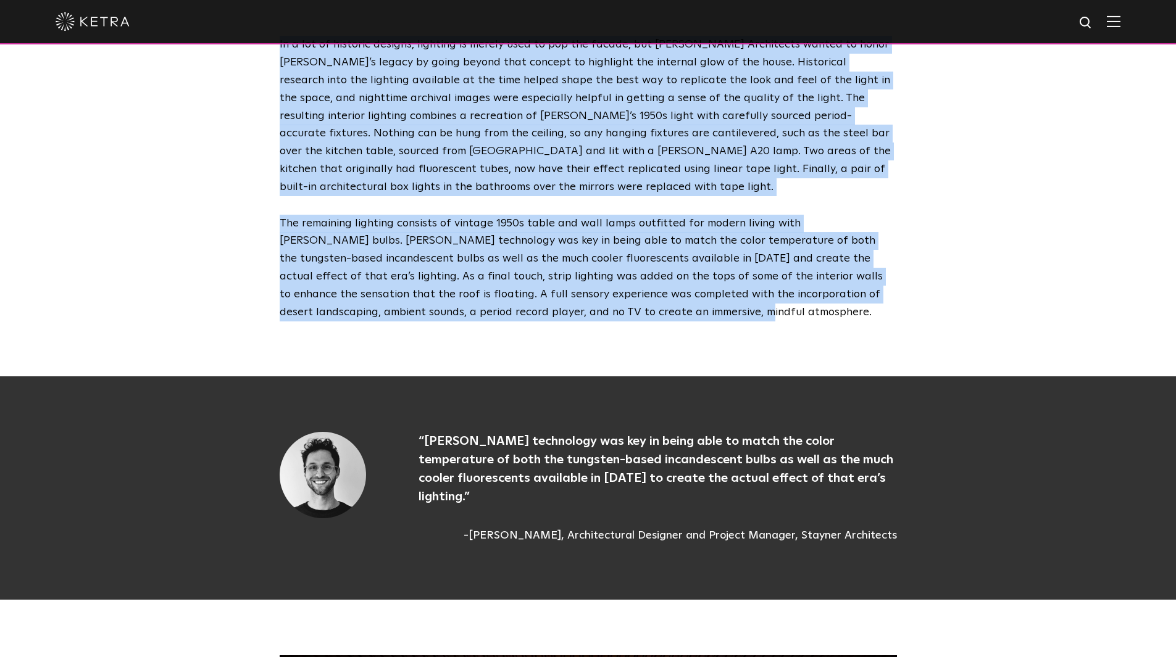
scroll to position [2655, 0]
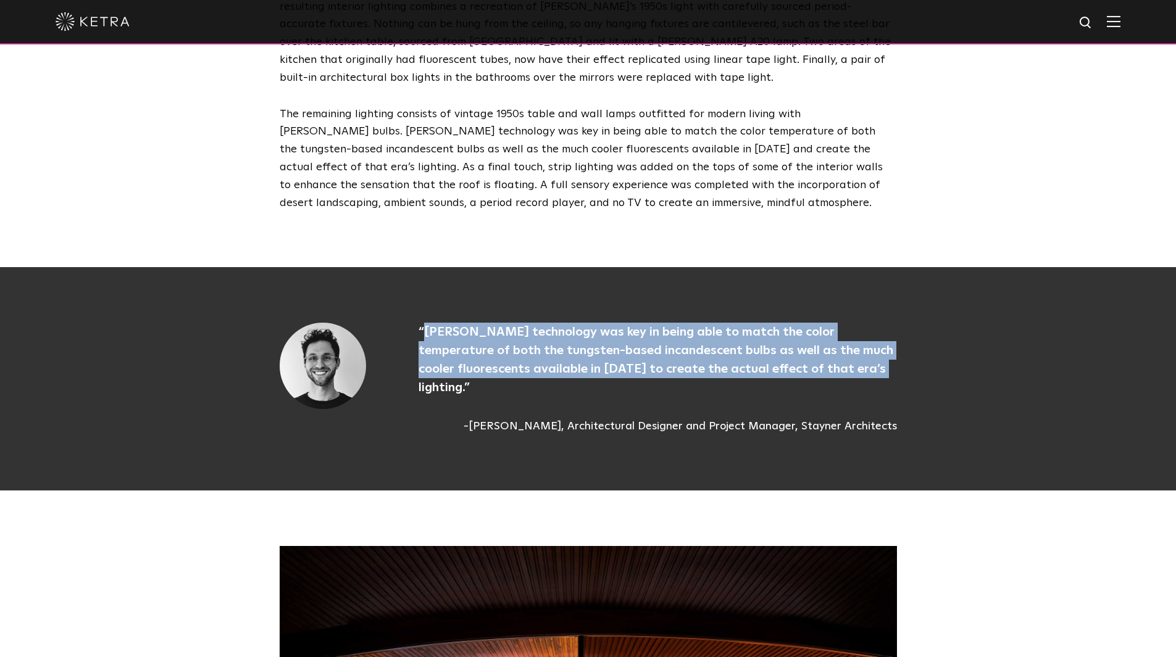
drag, startPoint x: 670, startPoint y: 348, endPoint x: 425, endPoint y: 317, distance: 247.1
click at [425, 323] on p "“Ketra technology was key in being able to match the color temperature of both …" at bounding box center [658, 360] width 478 height 74
copy p "Ketra technology was key in being able to match the color temperature of both t…"
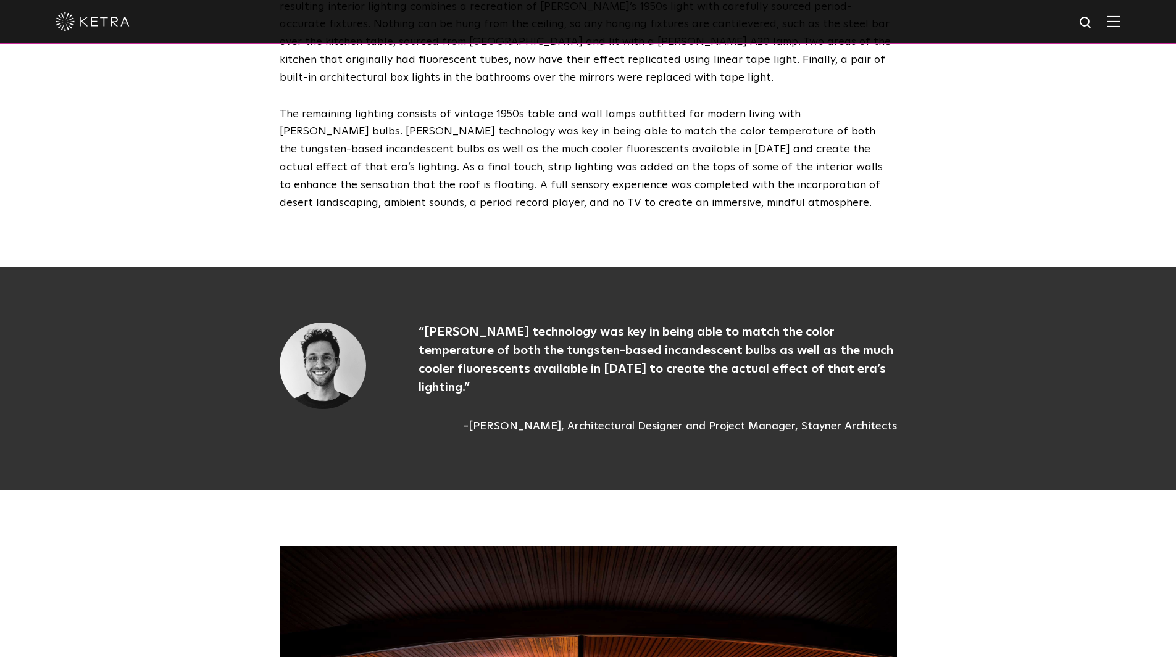
drag, startPoint x: 224, startPoint y: 532, endPoint x: 223, endPoint y: 519, distance: 12.4
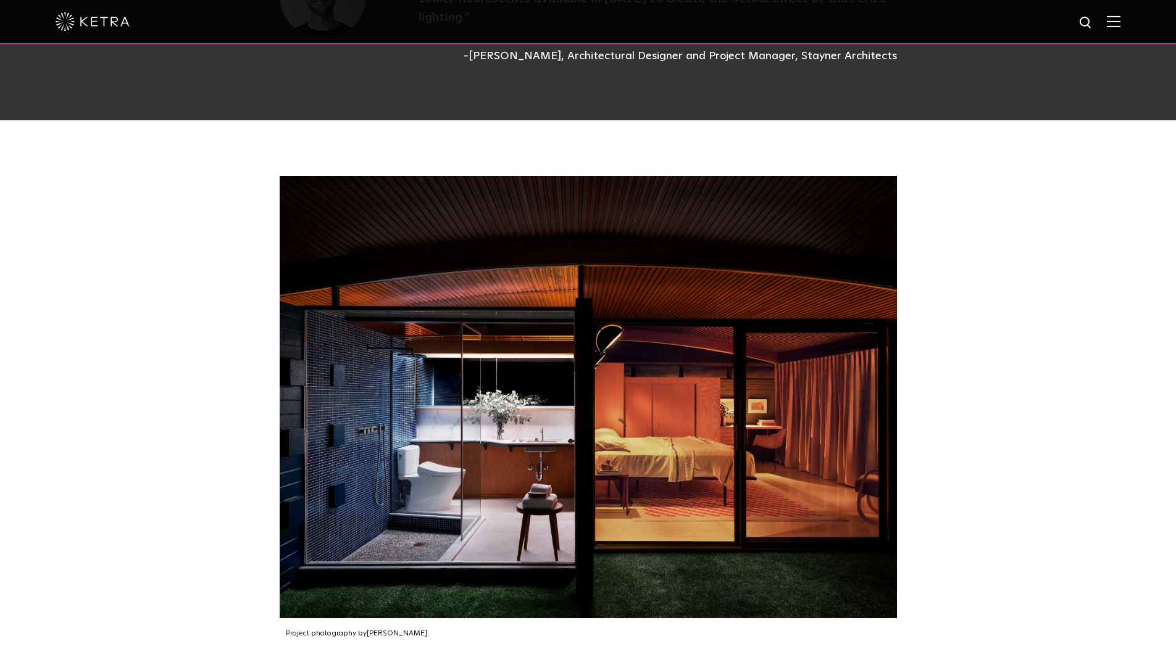
scroll to position [3210, 0]
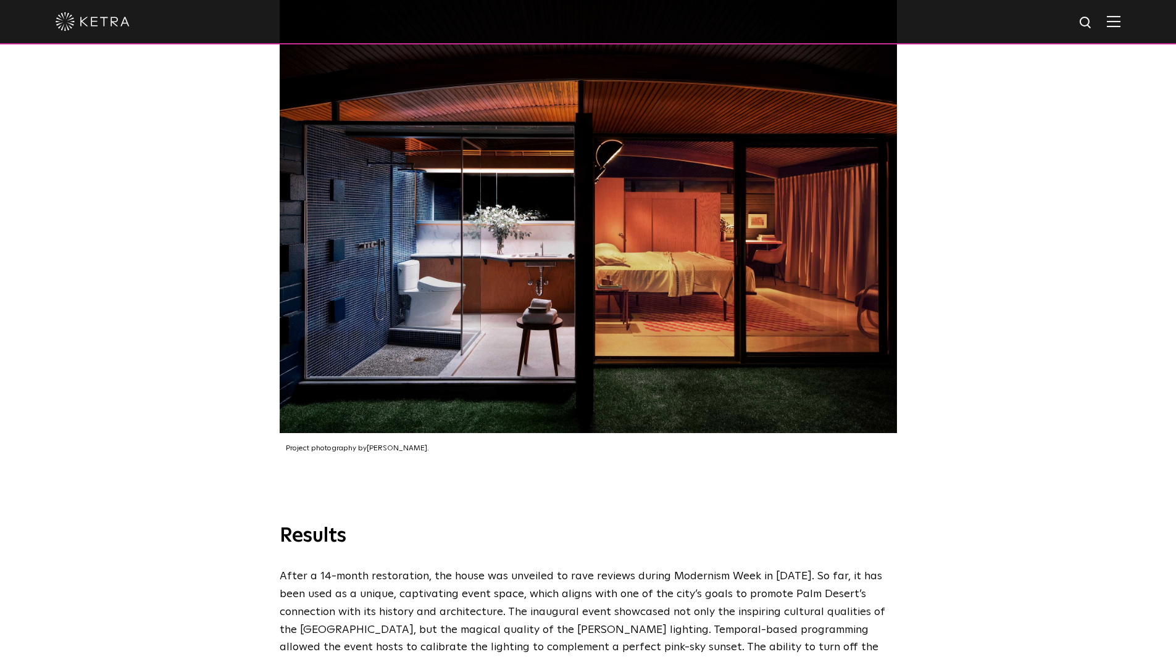
click at [211, 470] on div "Project photography by Tim Hirschmann ." at bounding box center [588, 229] width 1176 height 588
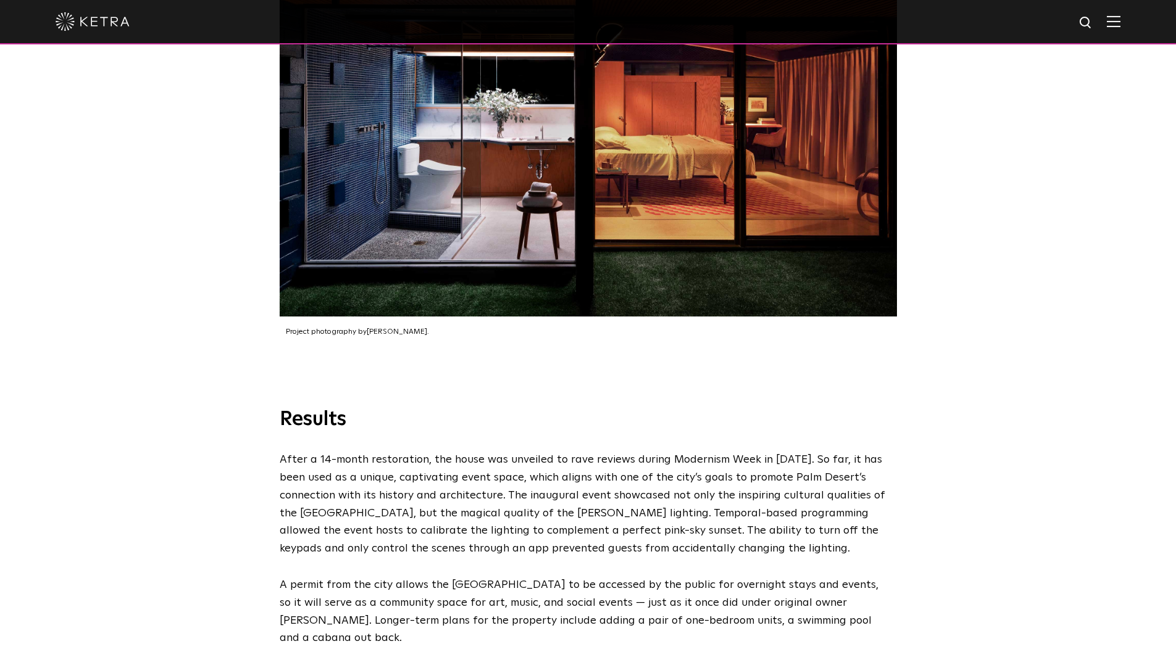
scroll to position [3519, 0]
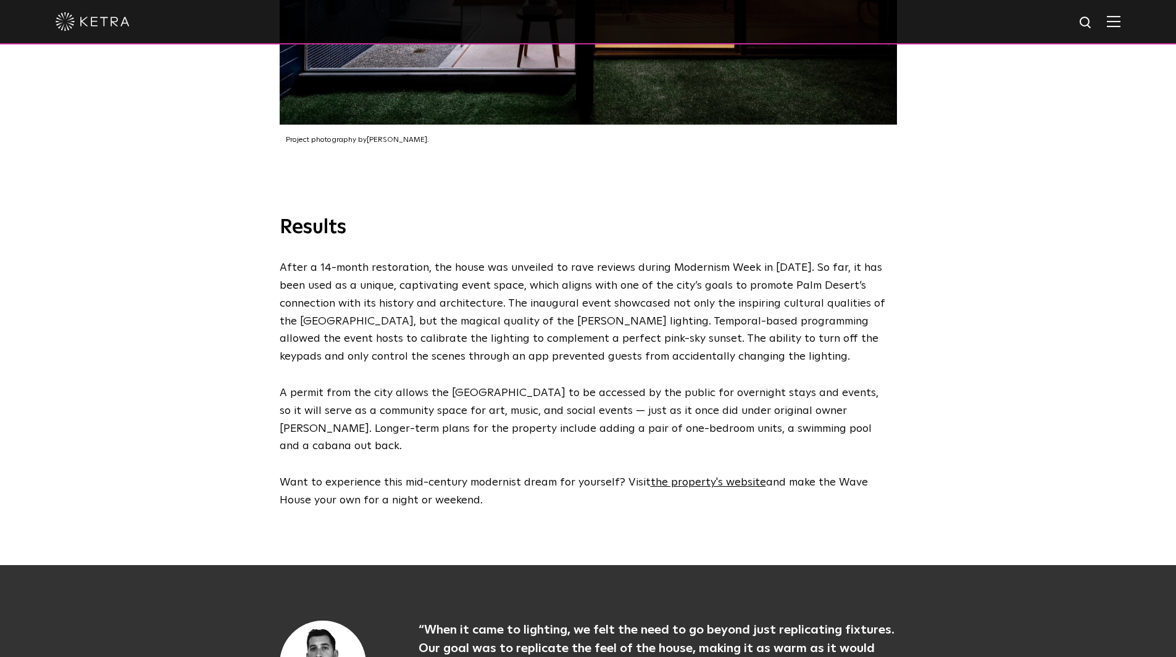
drag, startPoint x: 461, startPoint y: 453, endPoint x: 191, endPoint y: 191, distance: 375.5
click at [191, 215] on div "Results After a 14-month restoration, the house was unveiled to rave reviews du…" at bounding box center [588, 390] width 1176 height 350
copy div "Results After a 14-month restoration, the house was unveiled to rave reviews du…"
click at [152, 354] on div "Results After a 14-month restoration, the house was unveiled to rave reviews du…" at bounding box center [588, 390] width 1176 height 350
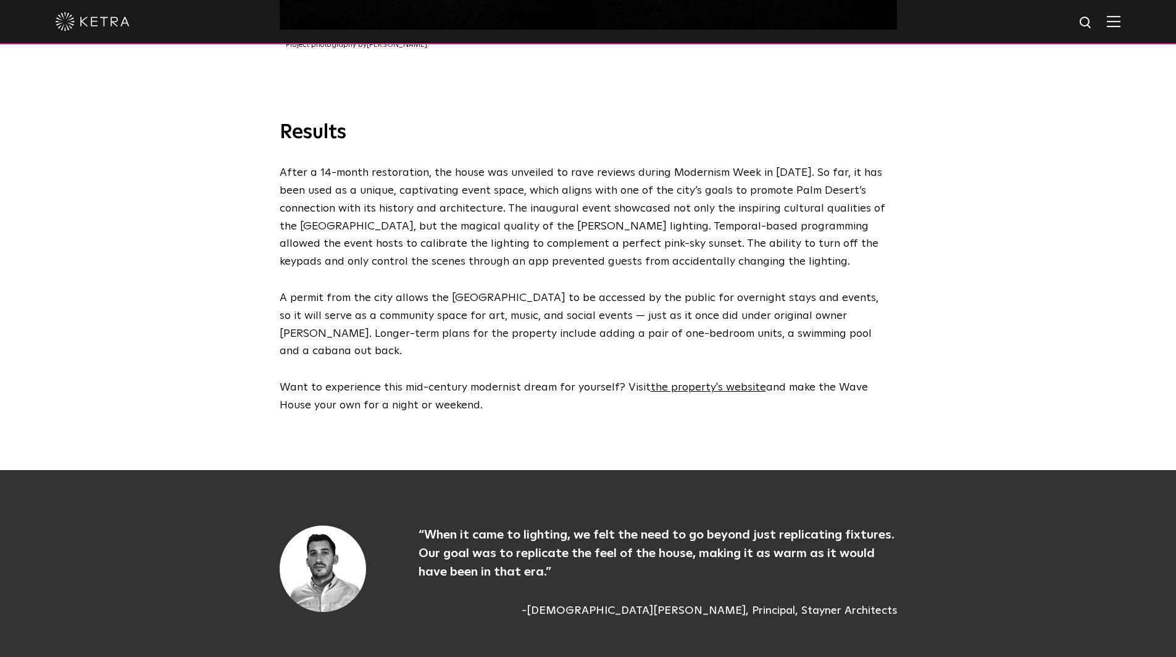
scroll to position [3704, 0]
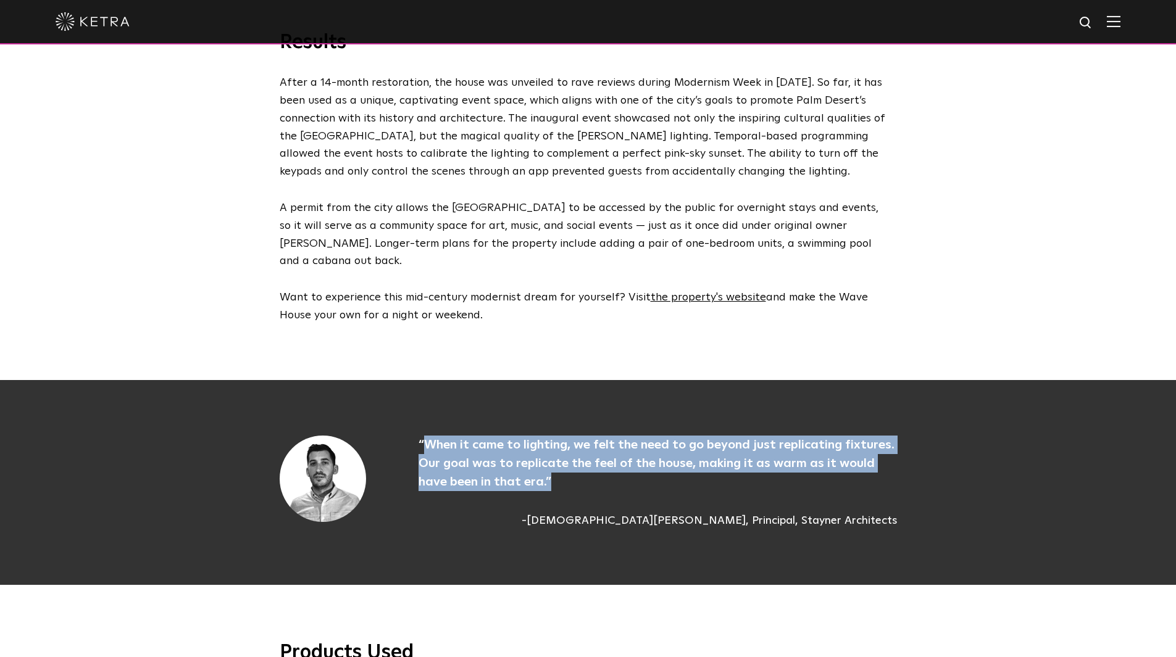
drag, startPoint x: 557, startPoint y: 431, endPoint x: 426, endPoint y: 398, distance: 134.9
click at [426, 436] on p "“When it came to lighting, we felt the need to go beyond just replicating fixtu…" at bounding box center [658, 464] width 478 height 56
copy p "When it came to lighting, we felt the need to go beyond just replicating fixtur…"
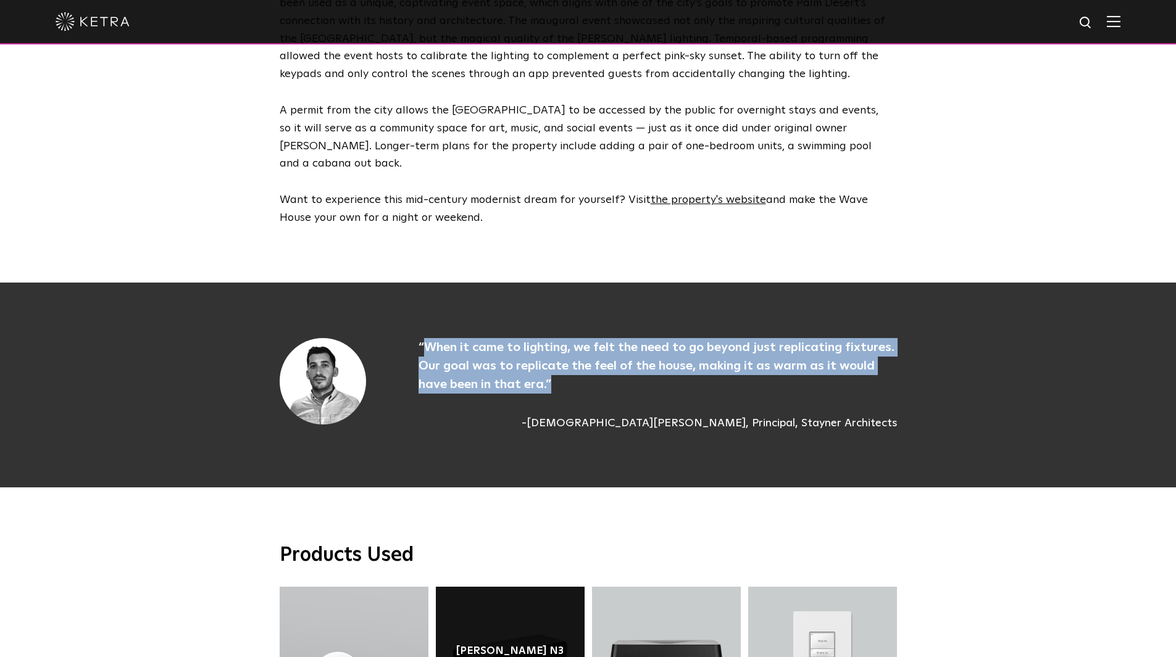
scroll to position [4013, 0]
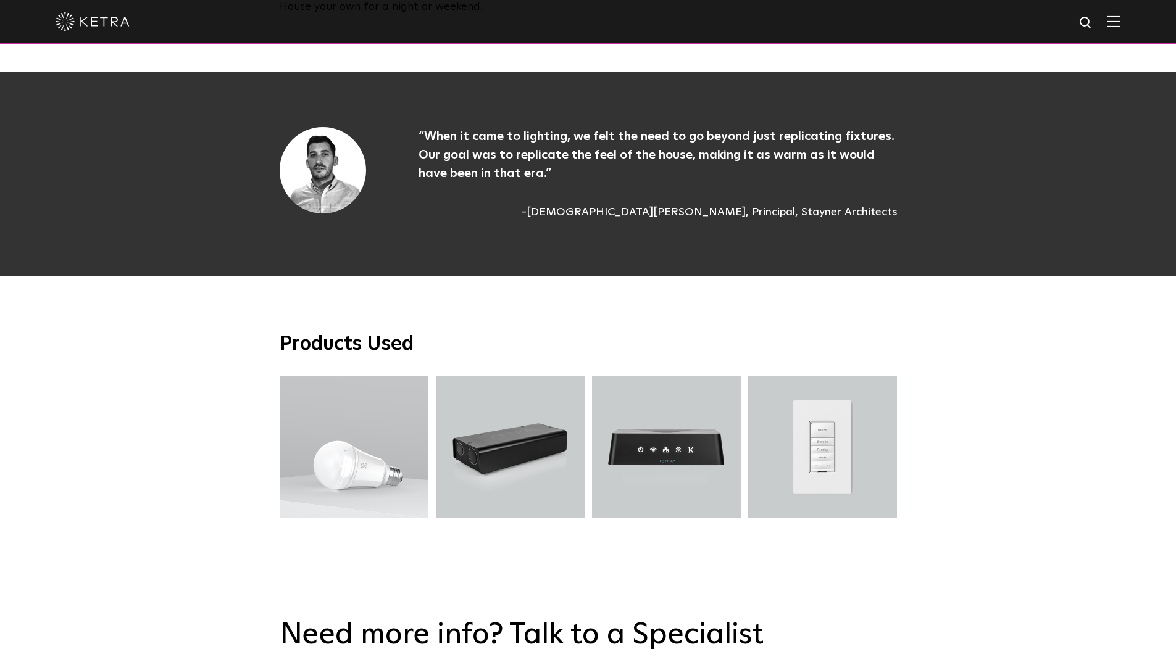
click at [651, 277] on div "Products Used A20 Lamp A20 Lamp Ketra N3 Satellite Ketra N3 Satellite N4 Hub N4…" at bounding box center [588, 429] width 1176 height 305
click at [166, 393] on div "Products Used A20 Lamp A20 Lamp Ketra N3 Satellite Ketra N3 Satellite N4 Hub N4…" at bounding box center [588, 429] width 1176 height 305
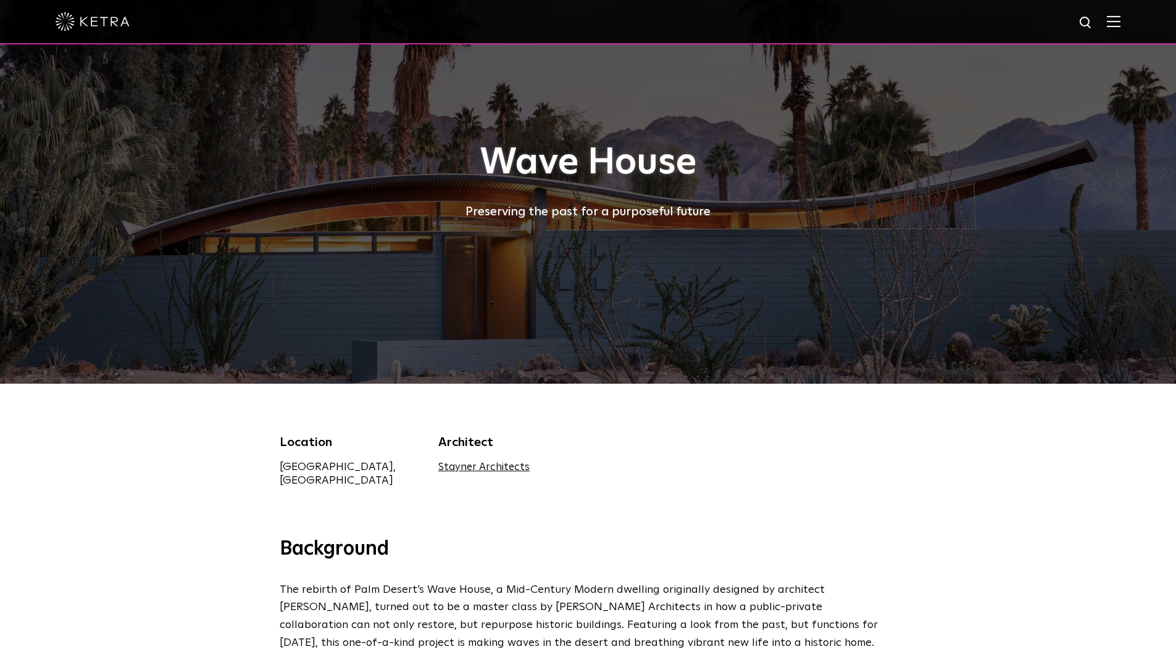
scroll to position [0, 0]
